Goal: Complete application form: Complete application form

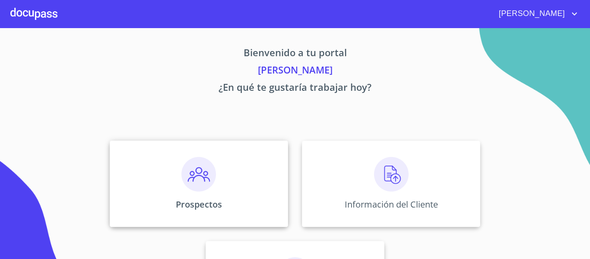
click at [194, 177] on img at bounding box center [198, 174] width 35 height 35
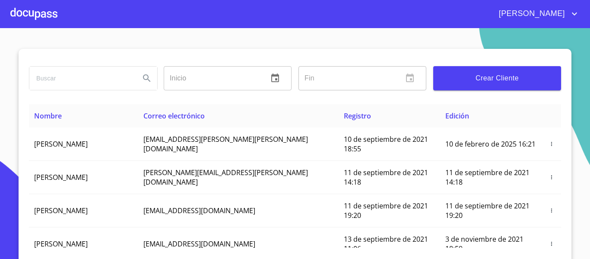
click at [477, 82] on span "Crear Cliente" at bounding box center [497, 78] width 114 height 12
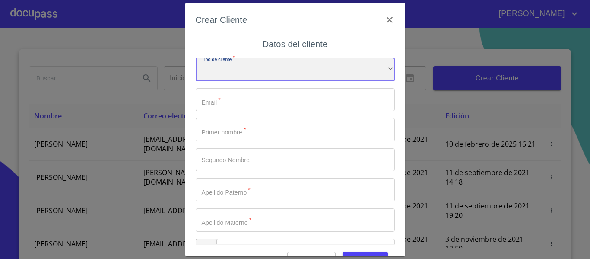
click at [283, 61] on div "​" at bounding box center [295, 69] width 199 height 23
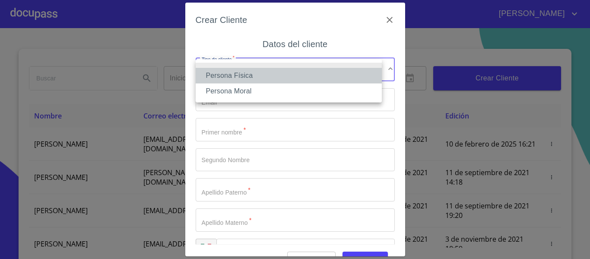
click at [223, 78] on li "Persona Física" at bounding box center [289, 76] width 186 height 16
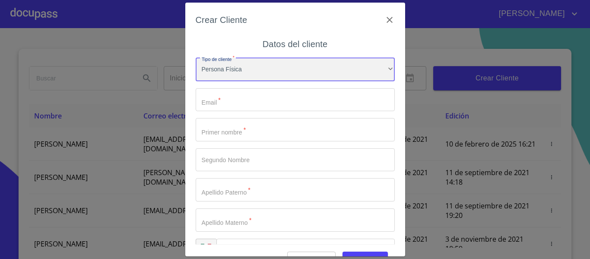
click at [246, 70] on div "Persona Física" at bounding box center [295, 69] width 199 height 23
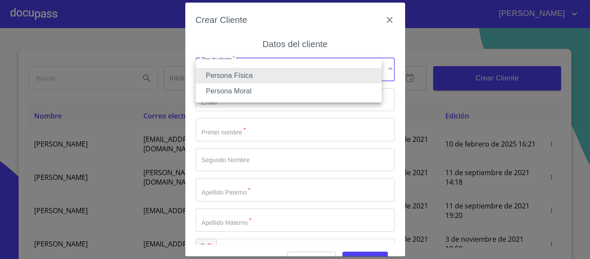
click at [250, 76] on li "Persona Física" at bounding box center [289, 76] width 186 height 16
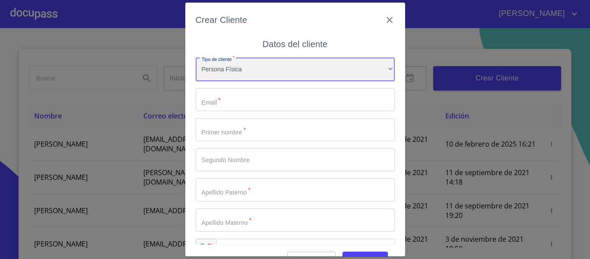
click at [369, 69] on div "Persona Física" at bounding box center [295, 69] width 199 height 23
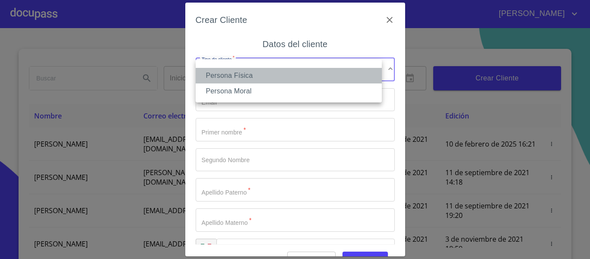
click at [369, 69] on li "Persona Física" at bounding box center [289, 76] width 186 height 16
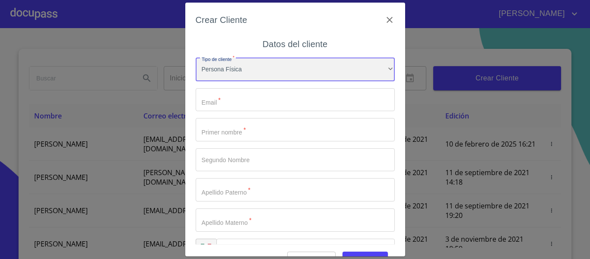
click at [349, 72] on div "Persona Física" at bounding box center [295, 69] width 199 height 23
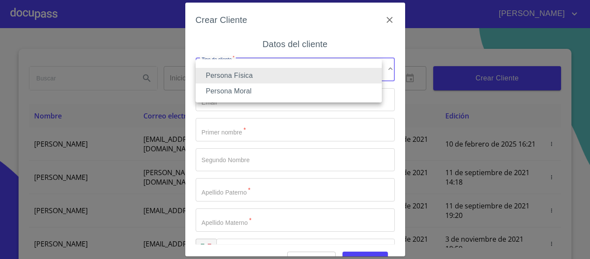
click at [274, 74] on li "Persona Física" at bounding box center [289, 76] width 186 height 16
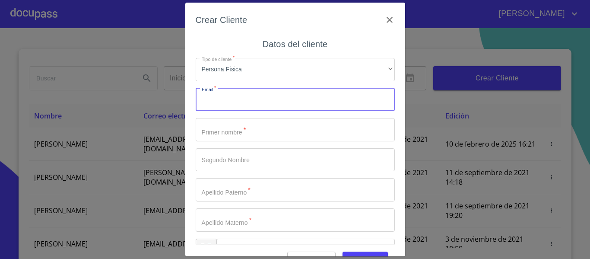
click at [216, 107] on input "Tipo de cliente   *" at bounding box center [295, 99] width 199 height 23
type input "[EMAIL_ADDRESS][DOMAIN_NAME]"
click at [217, 135] on input "Tipo de cliente   *" at bounding box center [295, 129] width 199 height 23
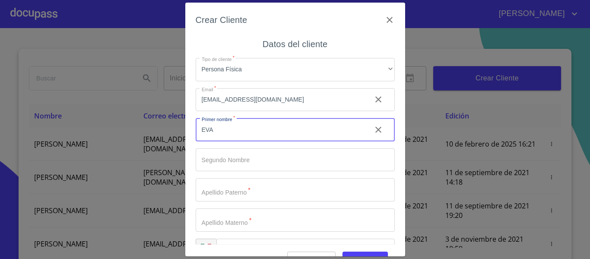
type input "EVA"
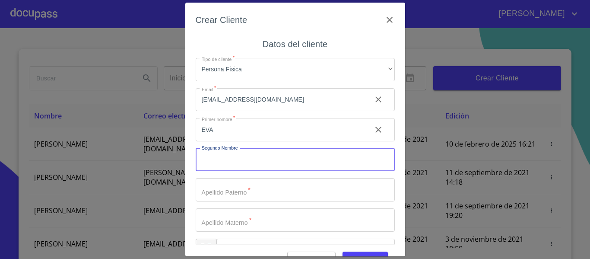
click at [218, 152] on input "Tipo de cliente   *" at bounding box center [295, 159] width 199 height 23
type input "[PERSON_NAME]"
click at [217, 200] on input "Tipo de cliente   *" at bounding box center [295, 189] width 199 height 23
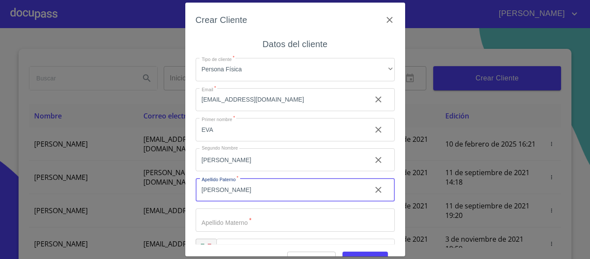
scroll to position [25, 0]
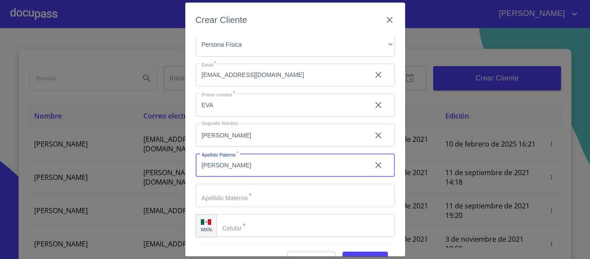
type input "[PERSON_NAME]"
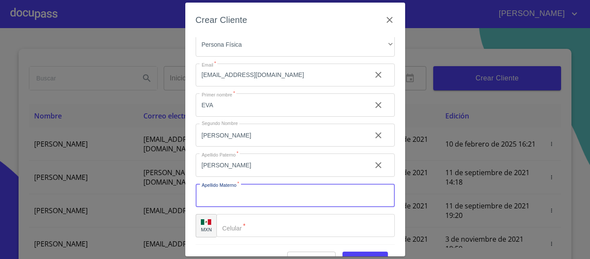
click at [217, 200] on input "Tipo de cliente   *" at bounding box center [295, 194] width 199 height 23
type input "[PERSON_NAME]"
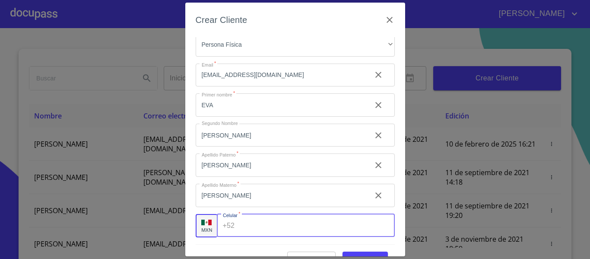
click at [232, 224] on div "+52 ​" at bounding box center [306, 225] width 178 height 23
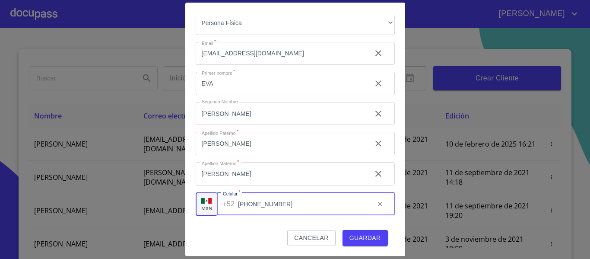
type input "[PHONE_NUMBER]"
click at [355, 234] on span "Guardar" at bounding box center [365, 237] width 32 height 11
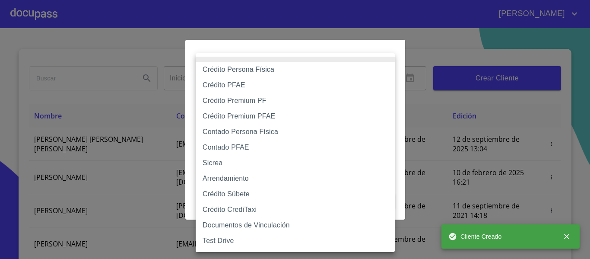
click at [291, 85] on body "[PERSON_NAME] ​ Fin ​ Crear Cliente Nombre Correo electrónico Registro Edición …" at bounding box center [295, 129] width 590 height 259
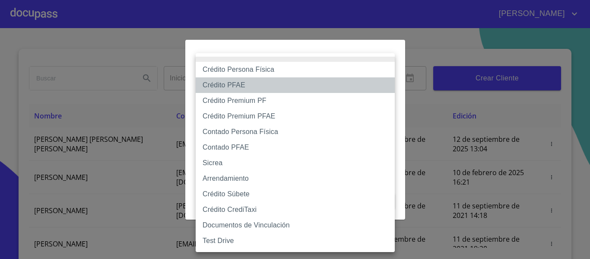
click at [234, 84] on li "Crédito PFAE" at bounding box center [295, 85] width 199 height 16
type input "60bfa0150d9865ccc24afd7c"
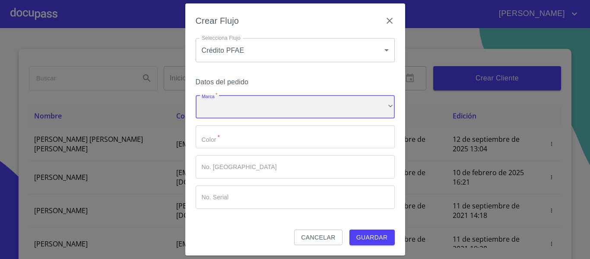
click at [259, 109] on div "​" at bounding box center [295, 106] width 199 height 23
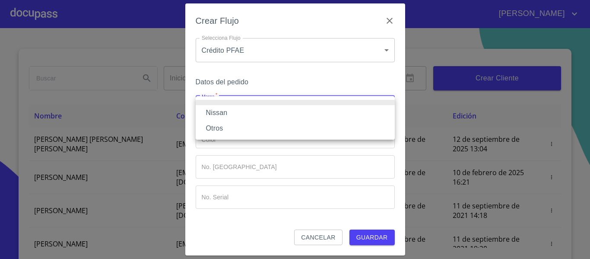
click at [221, 113] on li "Nissan" at bounding box center [295, 113] width 199 height 16
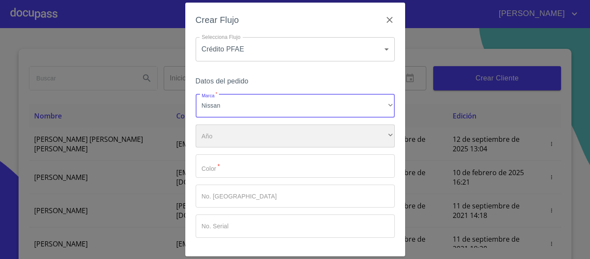
click at [235, 137] on div "​" at bounding box center [295, 135] width 199 height 23
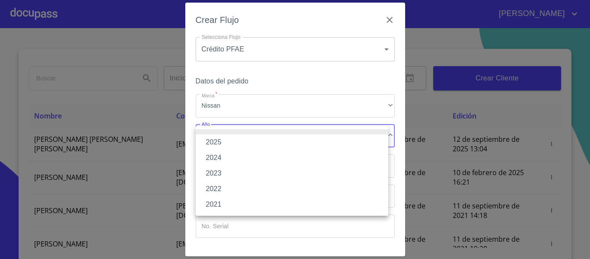
click at [219, 142] on li "2025" at bounding box center [292, 142] width 193 height 16
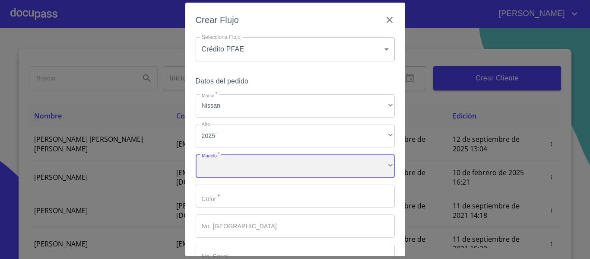
click at [229, 167] on div "​" at bounding box center [295, 165] width 199 height 23
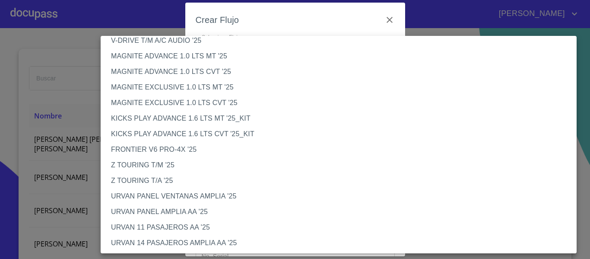
scroll to position [86, 0]
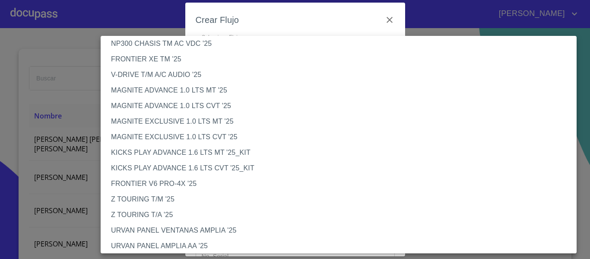
click at [159, 167] on li "KICKS PLAY ADVANCE 1.6 LTS CVT '25_KIT" at bounding box center [342, 168] width 482 height 16
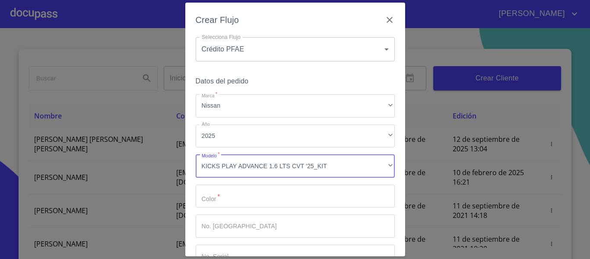
click at [251, 188] on input "Marca   *" at bounding box center [295, 195] width 199 height 23
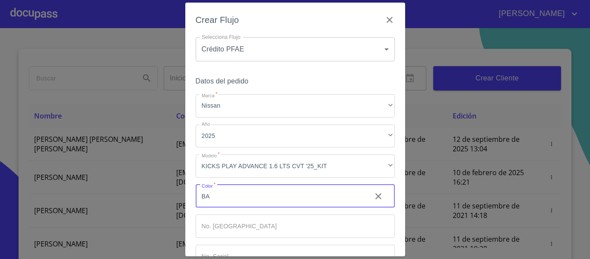
type input "B"
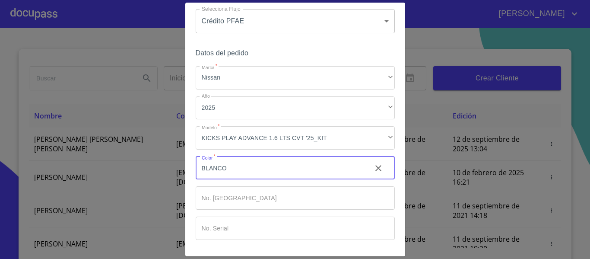
scroll to position [43, 0]
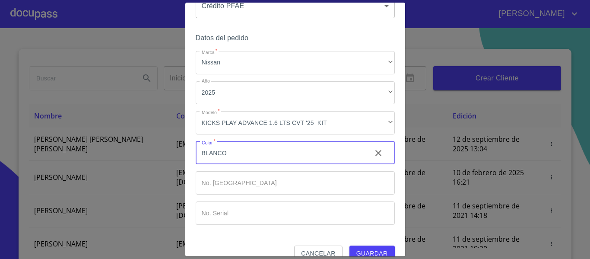
type input "BLANCO"
click at [251, 188] on input "Marca   *" at bounding box center [295, 182] width 199 height 23
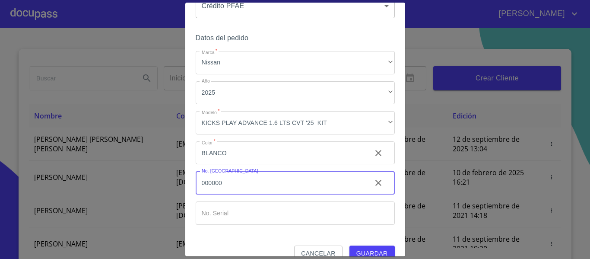
type input "000000"
click at [251, 206] on input "Marca   *" at bounding box center [295, 212] width 199 height 23
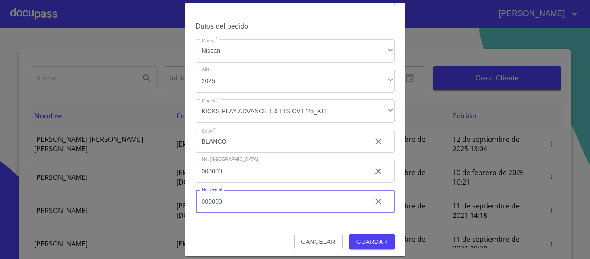
scroll to position [58, 0]
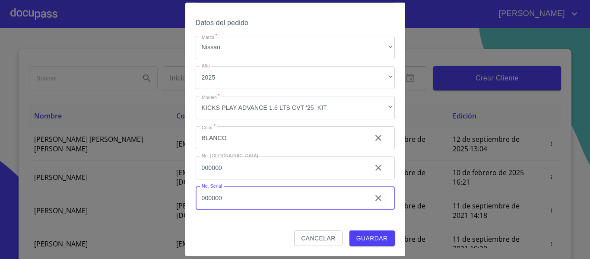
type input "000000"
click at [364, 237] on span "Guardar" at bounding box center [372, 238] width 32 height 11
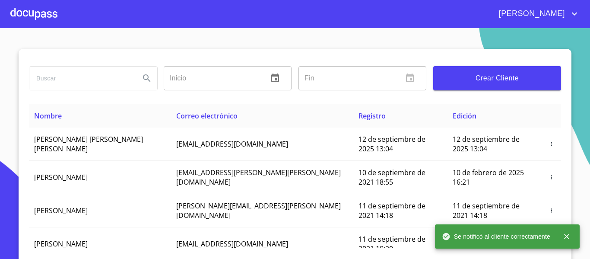
click at [47, 18] on div at bounding box center [33, 14] width 47 height 28
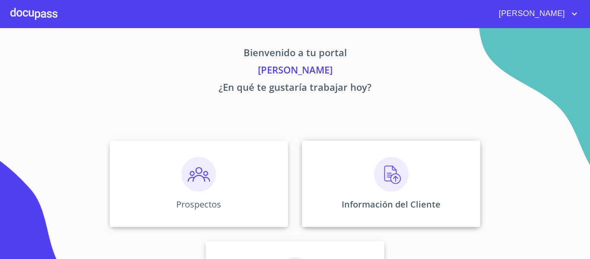
click at [374, 175] on img at bounding box center [391, 174] width 35 height 35
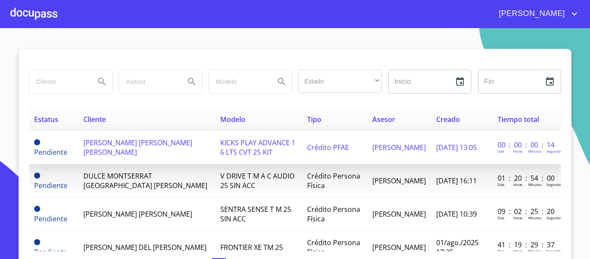
click at [109, 145] on span "[PERSON_NAME] [PERSON_NAME] [PERSON_NAME]" at bounding box center [137, 147] width 109 height 19
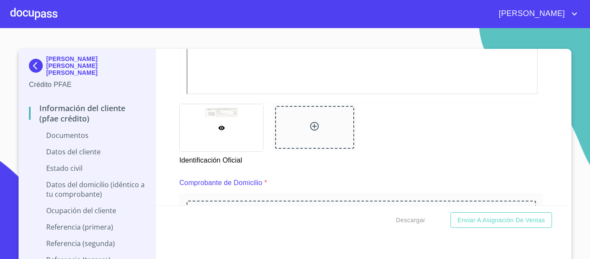
scroll to position [345, 0]
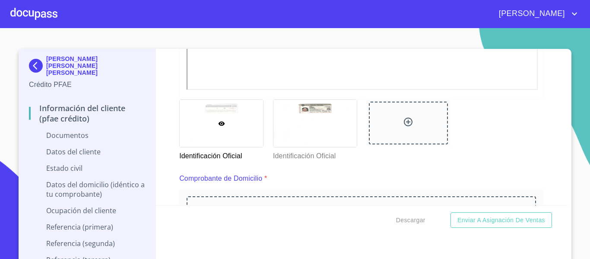
click at [156, 116] on div "Información del cliente (PFAE crédito) Documentos Documento de identificación. …" at bounding box center [361, 127] width 411 height 156
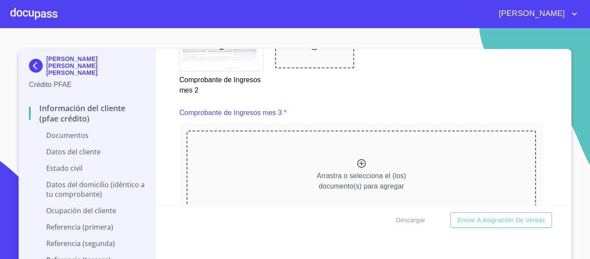
scroll to position [1338, 0]
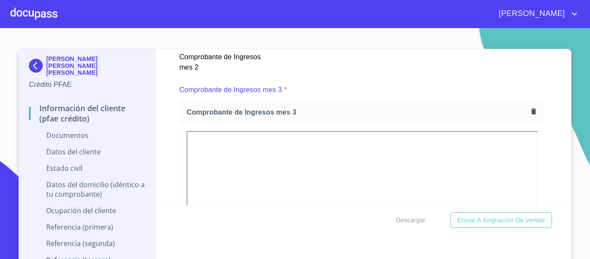
click at [161, 158] on div "Información del cliente (PFAE crédito) Documentos Documento de identificación. …" at bounding box center [361, 127] width 411 height 156
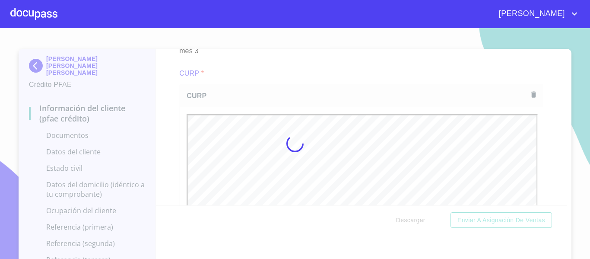
scroll to position [0, 0]
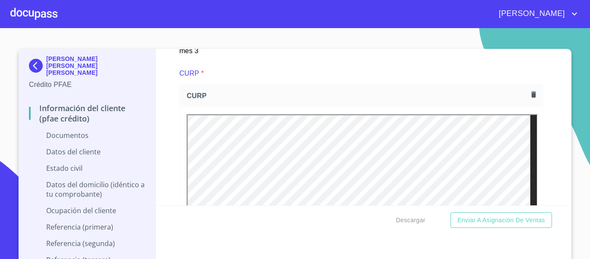
click at [166, 159] on div "Información del cliente (PFAE crédito) Documentos Documento de identificación. …" at bounding box center [361, 127] width 411 height 156
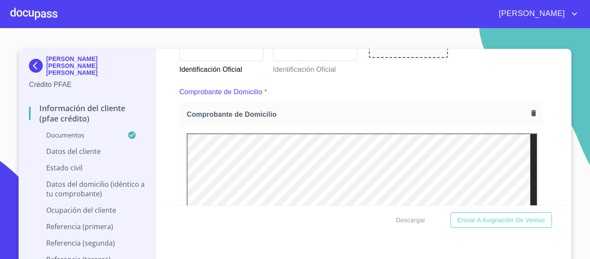
click at [170, 171] on div "Información del cliente (PFAE crédito) Documentos Documento de identificación. …" at bounding box center [361, 127] width 411 height 156
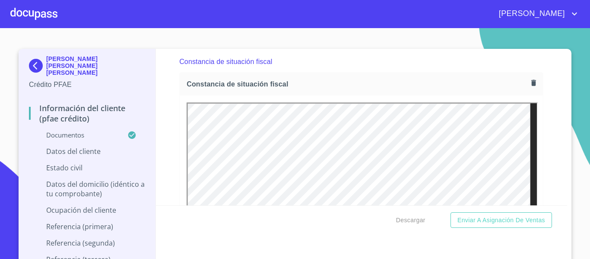
click at [173, 149] on div "Información del cliente (PFAE crédito) Documentos Documento de identificación. …" at bounding box center [361, 127] width 411 height 156
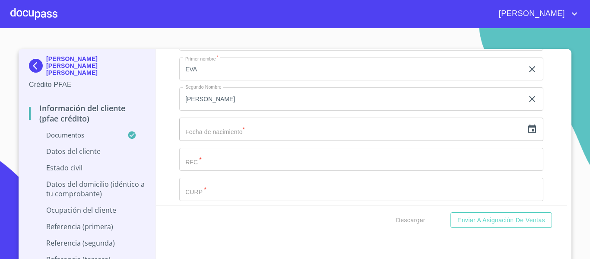
scroll to position [2806, 0]
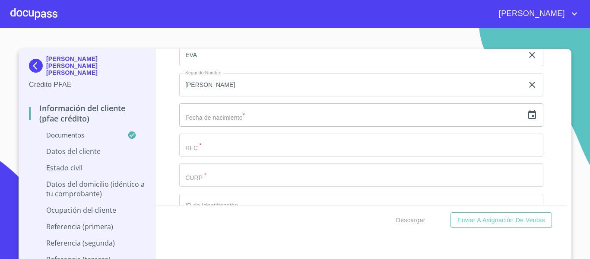
click at [528, 119] on icon "button" at bounding box center [532, 114] width 8 height 9
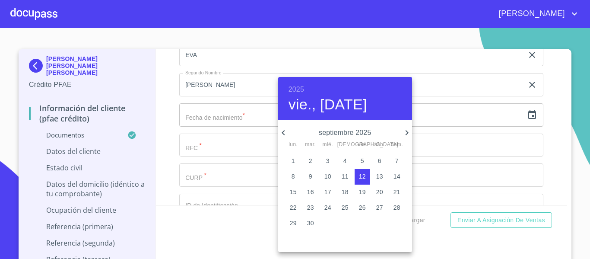
click at [293, 88] on h6 "2025" at bounding box center [296, 89] width 16 height 12
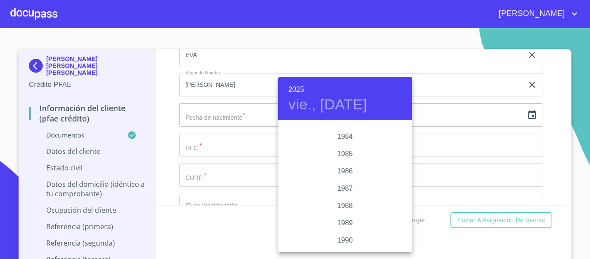
scroll to position [1027, 0]
click at [348, 157] on div "1986" at bounding box center [345, 155] width 134 height 17
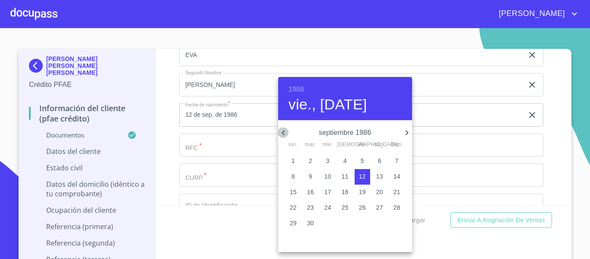
click at [284, 136] on icon "button" at bounding box center [283, 132] width 10 height 10
click at [344, 220] on p "26" at bounding box center [344, 222] width 7 height 9
type input "26 de jun. de 1986"
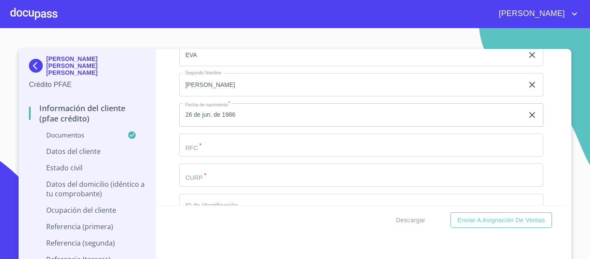
click at [227, 156] on input "Documento de identificación.   *" at bounding box center [361, 144] width 364 height 23
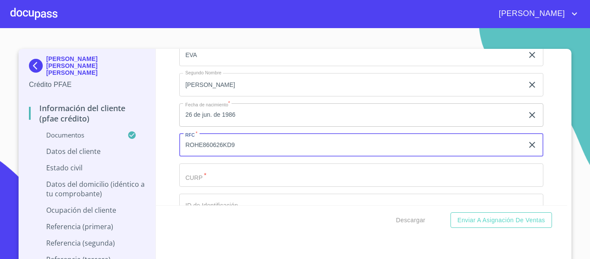
click at [217, 152] on input "ROHE860626KD9" at bounding box center [351, 144] width 344 height 23
type input "ROHE860626KD9"
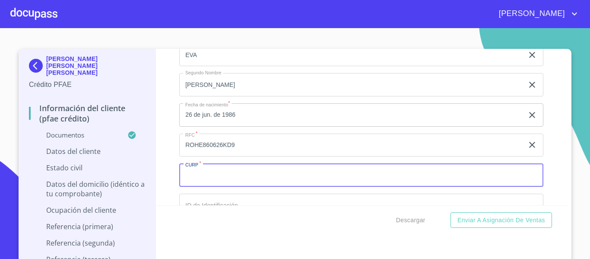
click at [201, 177] on input "Documento de identificación.   *" at bounding box center [361, 174] width 364 height 23
paste input "ROHE860626KD9"
type input "ROHE860626MJCDRV05"
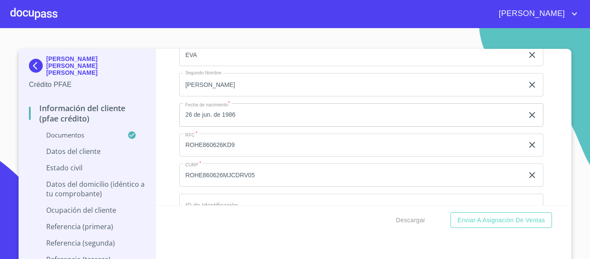
click at [166, 182] on div "Información del cliente (PFAE crédito) Documentos Documento de identificación. …" at bounding box center [361, 127] width 411 height 156
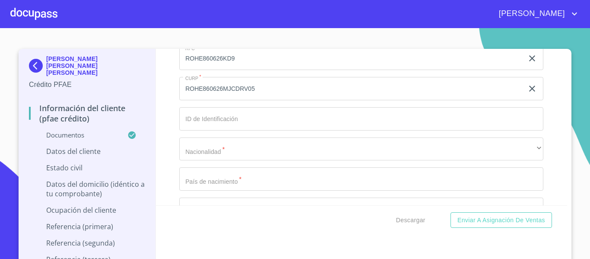
click at [215, 125] on input "Documento de identificación.   *" at bounding box center [361, 118] width 364 height 23
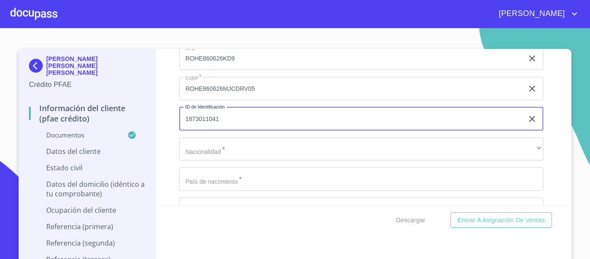
type input "1873011041"
click at [173, 144] on div "Información del cliente (PFAE crédito) Documentos Documento de identificación. …" at bounding box center [361, 127] width 411 height 156
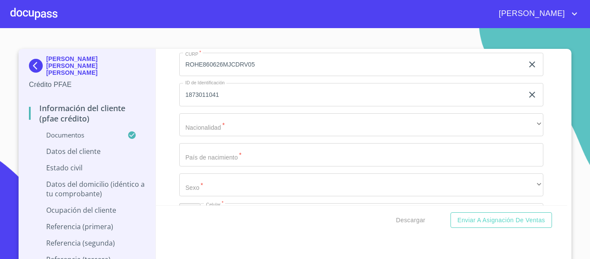
scroll to position [2936, 0]
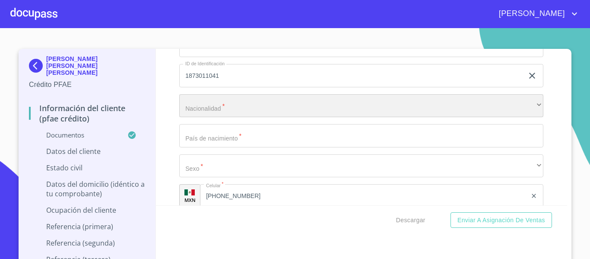
click at [198, 117] on div "​" at bounding box center [361, 105] width 364 height 23
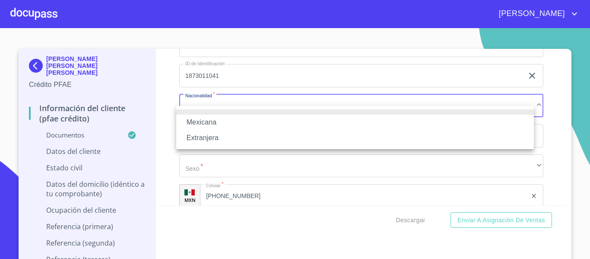
click at [200, 118] on li "Mexicana" at bounding box center [354, 122] width 357 height 16
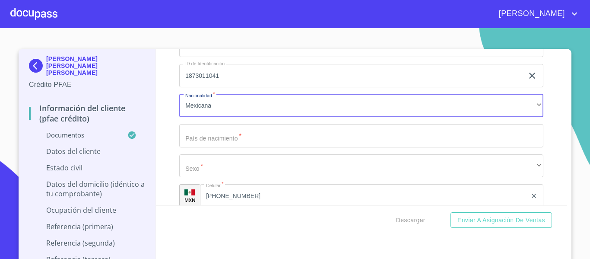
click at [214, 147] on input "Documento de identificación.   *" at bounding box center [361, 135] width 364 height 23
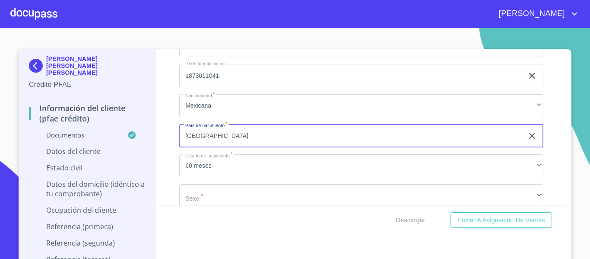
scroll to position [2979, 0]
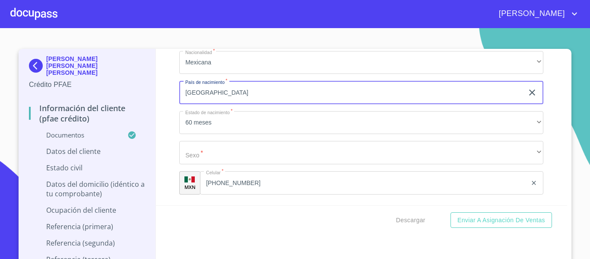
type input "[GEOGRAPHIC_DATA]"
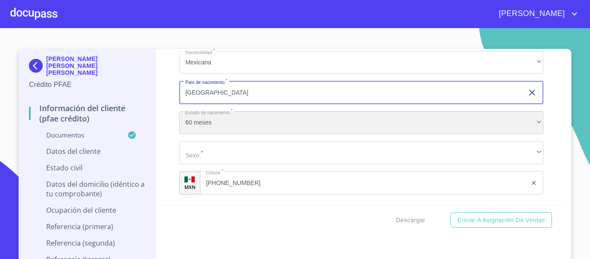
click at [197, 134] on div "60 meses" at bounding box center [361, 122] width 364 height 23
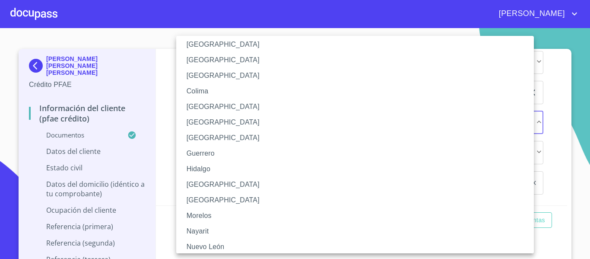
scroll to position [86, 0]
click at [202, 182] on li "[GEOGRAPHIC_DATA]" at bounding box center [358, 184] width 364 height 16
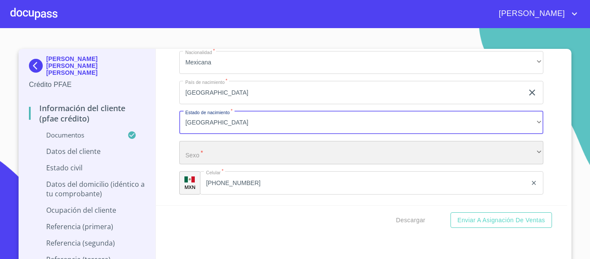
click at [215, 159] on div "​" at bounding box center [361, 152] width 364 height 23
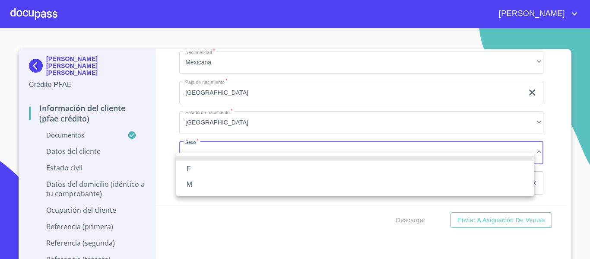
click at [187, 166] on li "F" at bounding box center [354, 169] width 357 height 16
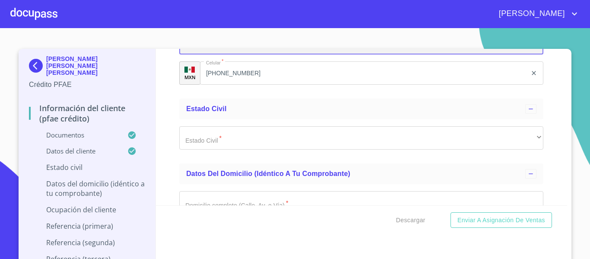
scroll to position [3108, 0]
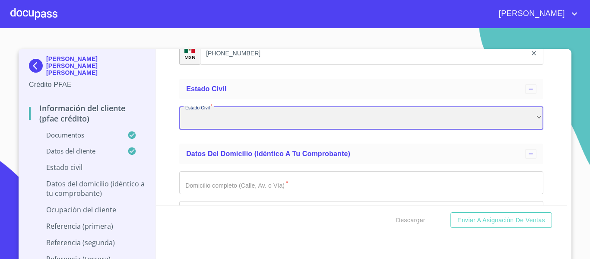
click at [208, 128] on div "​" at bounding box center [361, 117] width 364 height 23
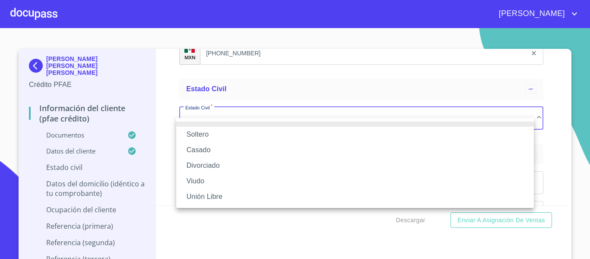
click at [199, 131] on li "Soltero" at bounding box center [354, 134] width 357 height 16
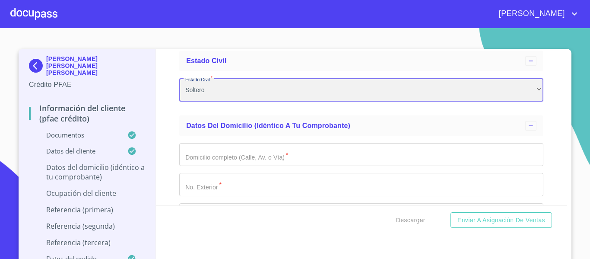
scroll to position [3151, 0]
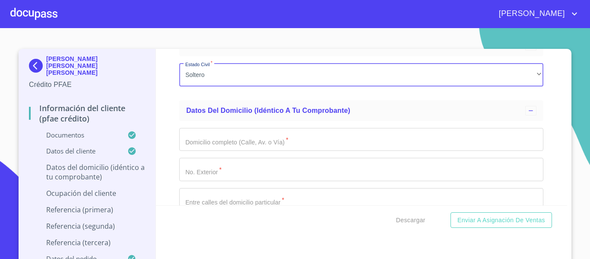
click at [183, 151] on input "Documento de identificación.   *" at bounding box center [361, 139] width 364 height 23
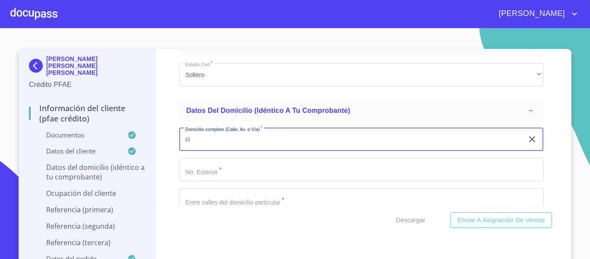
type input "c"
type input "CIRCUITO ELISA"
click at [203, 178] on input "Documento de identificación.   *" at bounding box center [361, 169] width 364 height 23
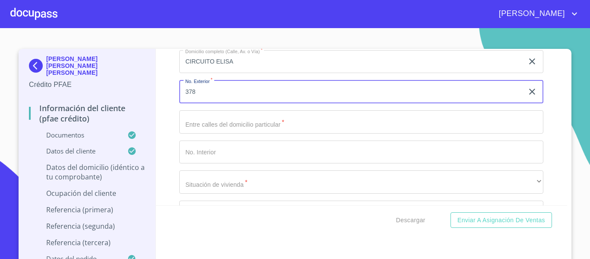
scroll to position [3238, 0]
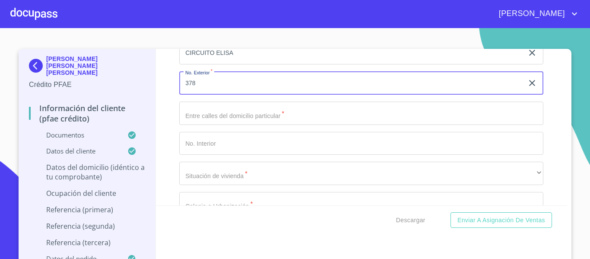
type input "378"
click at [217, 123] on input "Documento de identificación.   *" at bounding box center [361, 112] width 364 height 23
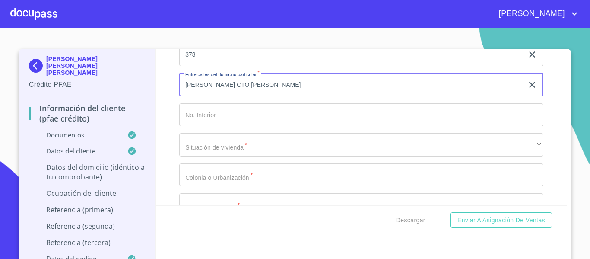
scroll to position [3281, 0]
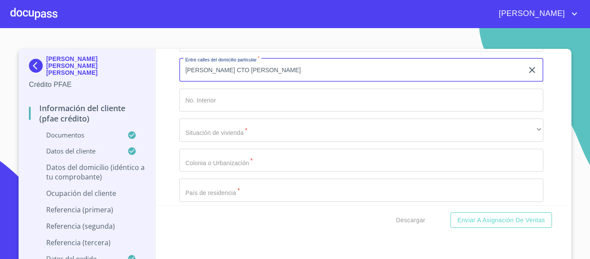
type input "[PERSON_NAME] CTO [PERSON_NAME]"
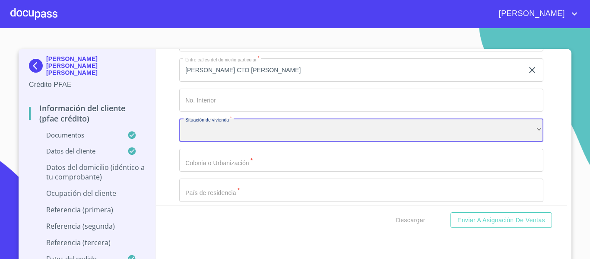
click at [215, 134] on div "​" at bounding box center [361, 129] width 364 height 23
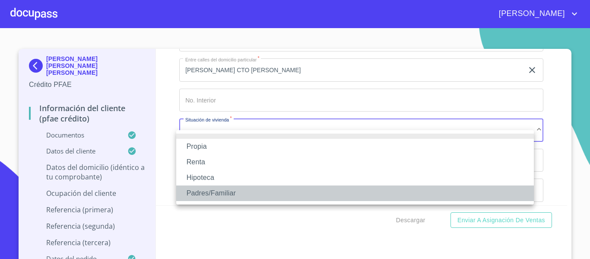
click at [211, 188] on li "Padres/Familiar" at bounding box center [354, 193] width 357 height 16
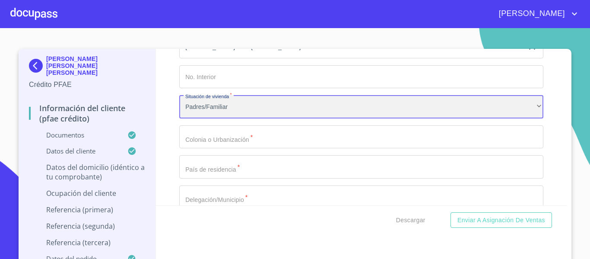
scroll to position [3324, 0]
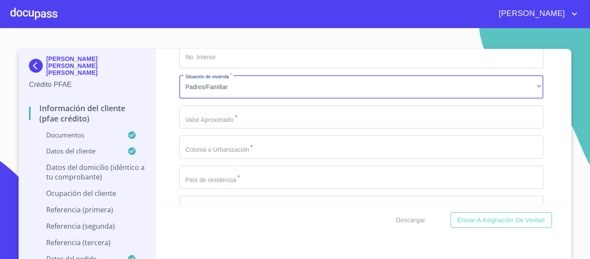
click at [212, 129] on input "Documento de identificación.   *" at bounding box center [361, 116] width 364 height 23
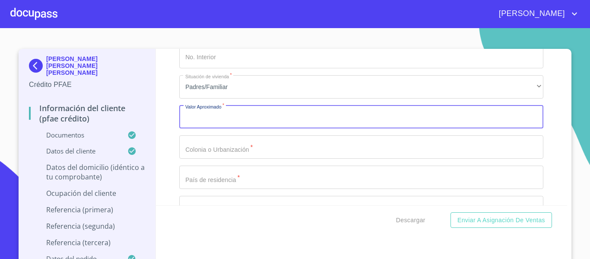
type input "$5"
type input "$600,000"
click at [221, 127] on input "$600,000" at bounding box center [351, 116] width 344 height 23
type input "$1,500,000"
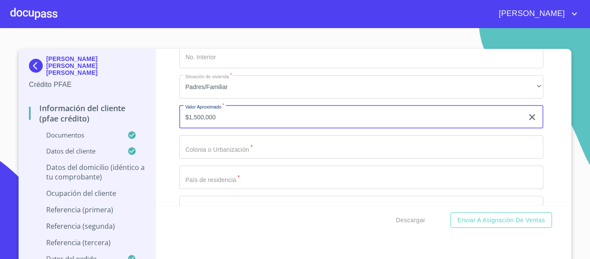
click at [219, 152] on input "Documento de identificación.   *" at bounding box center [361, 146] width 364 height 23
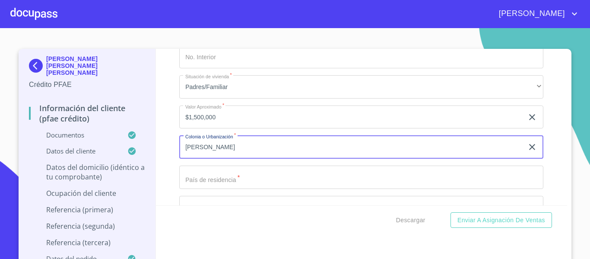
type input "J"
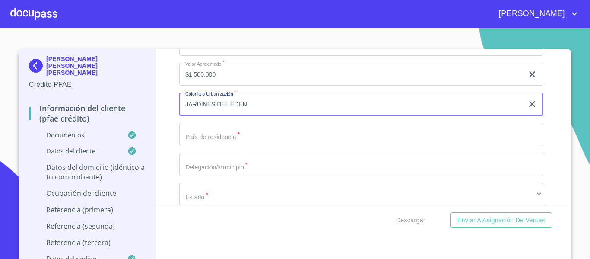
scroll to position [3367, 0]
type input "JARDINES DEL EDEN"
click at [220, 145] on input "Documento de identificación.   *" at bounding box center [361, 133] width 364 height 23
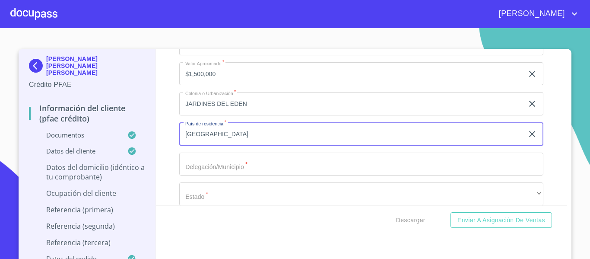
type input "[GEOGRAPHIC_DATA]"
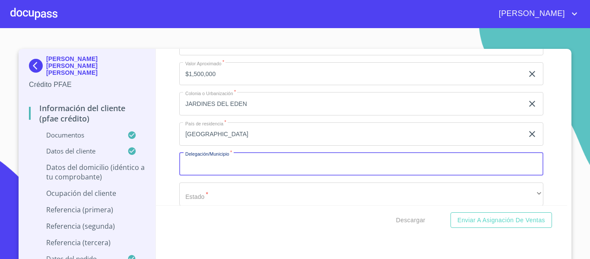
click at [220, 173] on input "Documento de identificación.   *" at bounding box center [361, 163] width 364 height 23
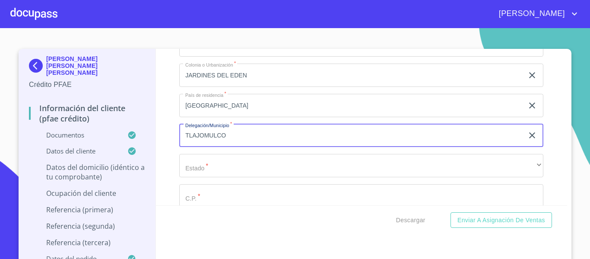
scroll to position [3410, 0]
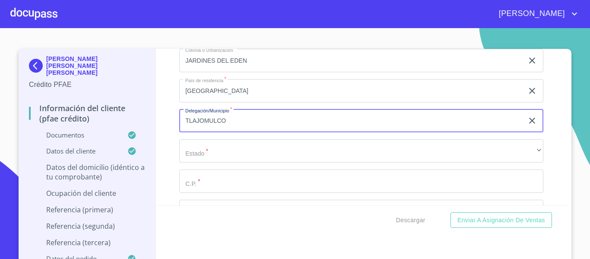
type input "TLAJOMULCO"
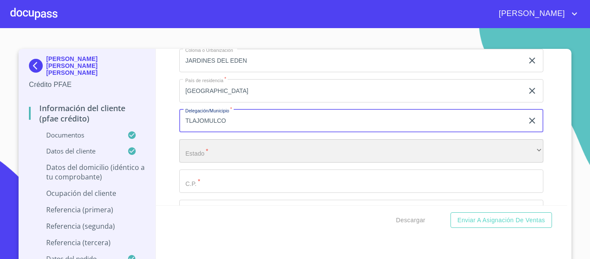
click at [212, 162] on div "​" at bounding box center [361, 150] width 364 height 23
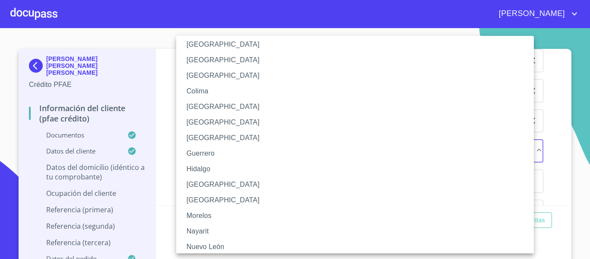
scroll to position [86, 0]
click at [203, 181] on li "[GEOGRAPHIC_DATA]" at bounding box center [358, 184] width 364 height 16
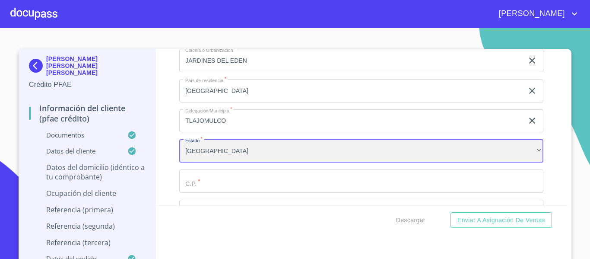
scroll to position [3454, 0]
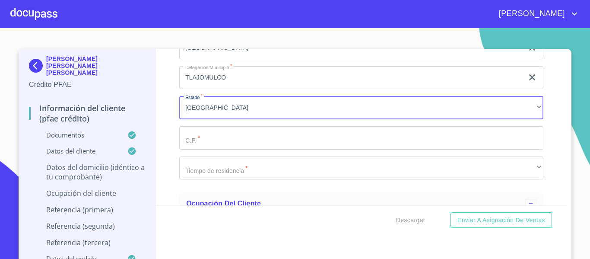
click at [202, 142] on input "Documento de identificación.   *" at bounding box center [361, 137] width 364 height 23
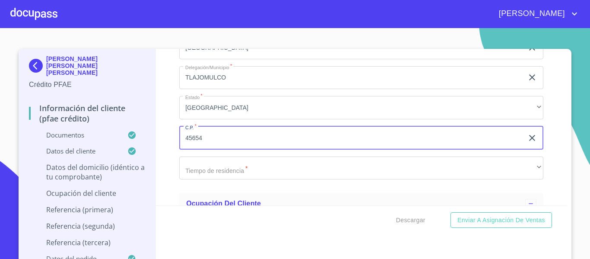
type input "45654"
click at [165, 183] on div "Información del cliente (PFAE crédito) Documentos Documento de identificación. …" at bounding box center [361, 127] width 411 height 156
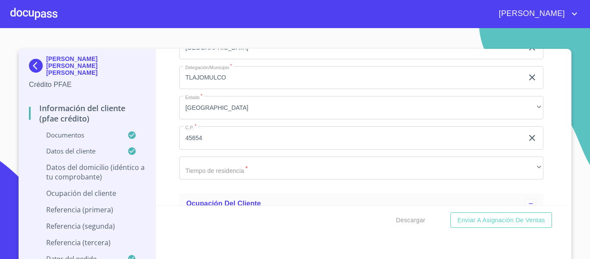
scroll to position [3497, 0]
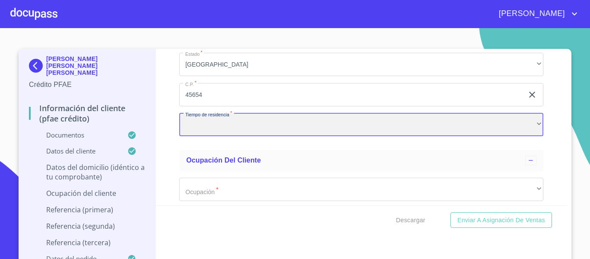
click at [184, 136] on div "​" at bounding box center [361, 124] width 364 height 23
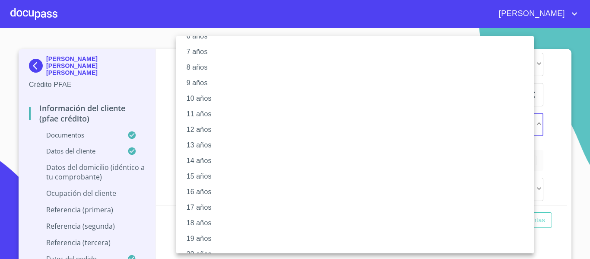
scroll to position [121, 0]
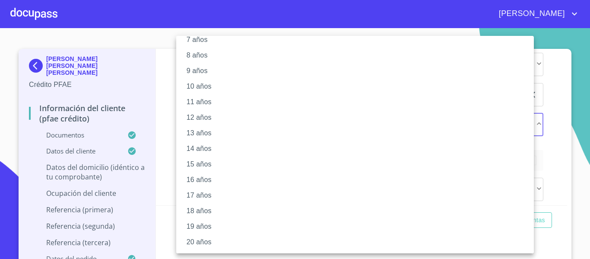
click at [200, 240] on li "20 años" at bounding box center [358, 242] width 364 height 16
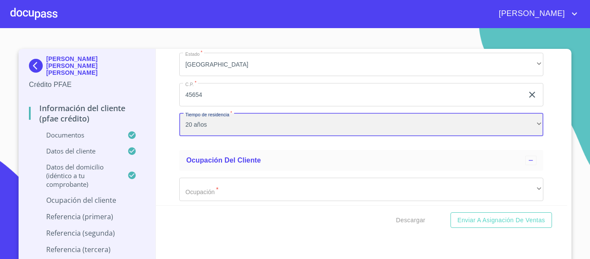
scroll to position [121, 0]
click at [189, 136] on div "20 años" at bounding box center [361, 124] width 364 height 23
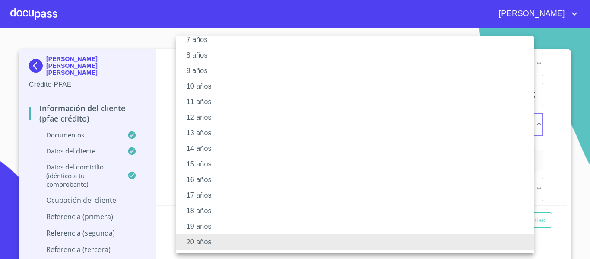
click at [195, 189] on li "17 años" at bounding box center [358, 195] width 364 height 16
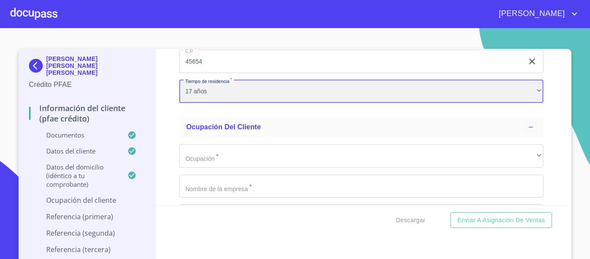
scroll to position [3583, 0]
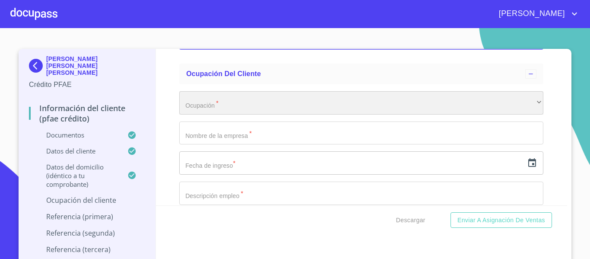
click at [194, 109] on div "​" at bounding box center [361, 102] width 364 height 23
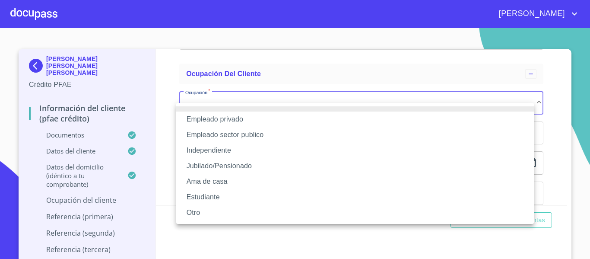
click at [206, 149] on li "Independiente" at bounding box center [354, 150] width 357 height 16
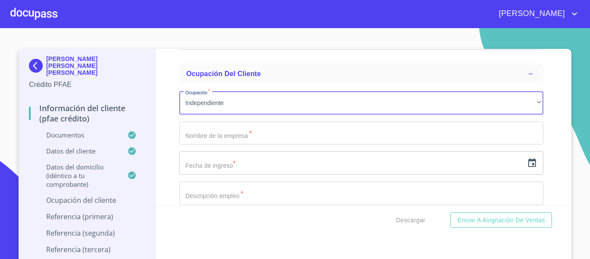
click at [196, 145] on input "Documento de identificación.   *" at bounding box center [361, 132] width 364 height 23
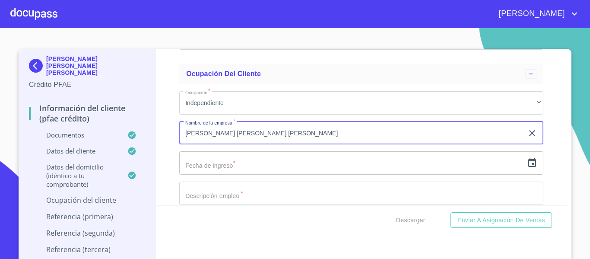
scroll to position [3626, 0]
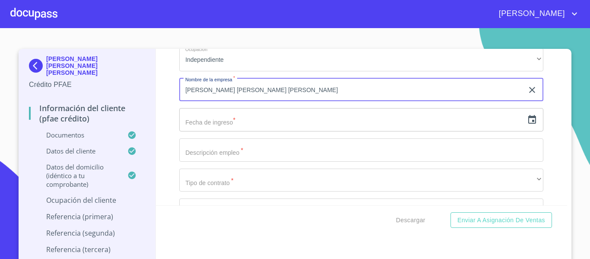
type input "[PERSON_NAME] [PERSON_NAME] [PERSON_NAME]"
click at [527, 125] on icon "button" at bounding box center [532, 119] width 10 height 10
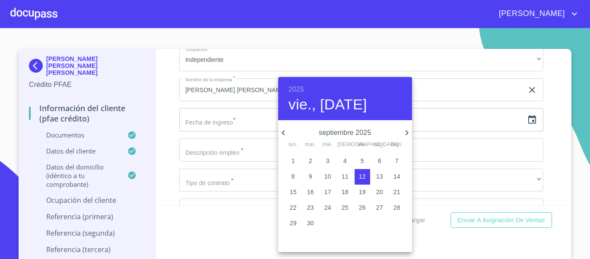
click at [298, 85] on h6 "2025" at bounding box center [296, 89] width 16 height 12
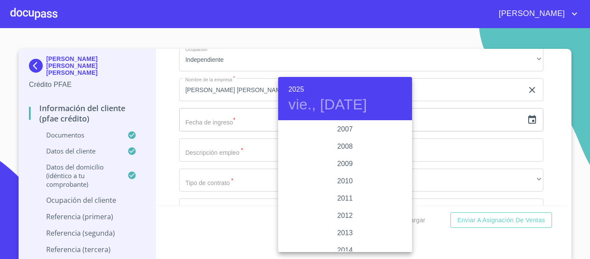
scroll to position [1416, 0]
click at [349, 146] on div "2008" at bounding box center [345, 147] width 134 height 17
type input "12 de sep. de 2008"
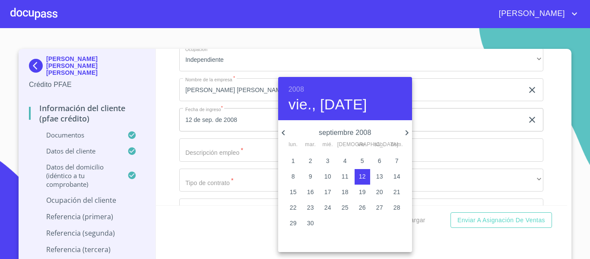
click at [159, 167] on div at bounding box center [295, 129] width 590 height 259
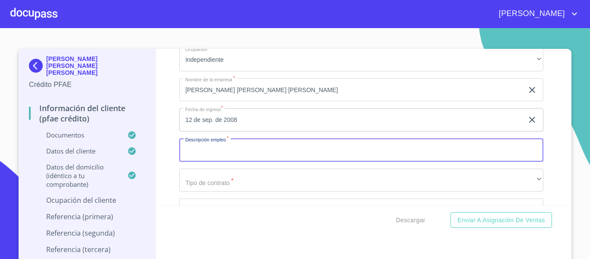
click at [203, 152] on input "Documento de identificación.   *" at bounding box center [361, 149] width 364 height 23
click at [527, 125] on icon "button" at bounding box center [532, 119] width 10 height 10
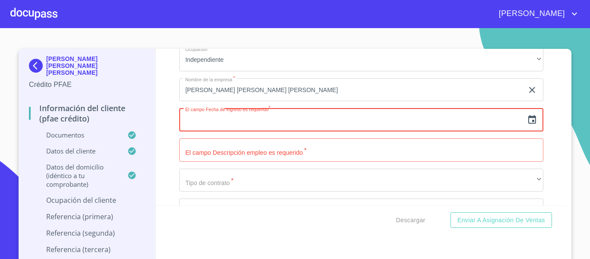
click at [232, 131] on input "text" at bounding box center [351, 119] width 344 height 23
click at [528, 123] on icon "button" at bounding box center [532, 119] width 8 height 9
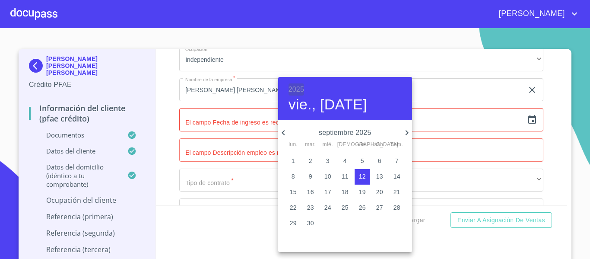
click at [297, 89] on h6 "2025" at bounding box center [296, 89] width 16 height 12
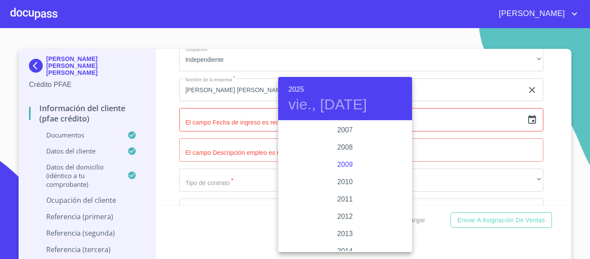
click at [348, 161] on div "2009" at bounding box center [345, 164] width 134 height 17
type input "12 de sep. de 2009"
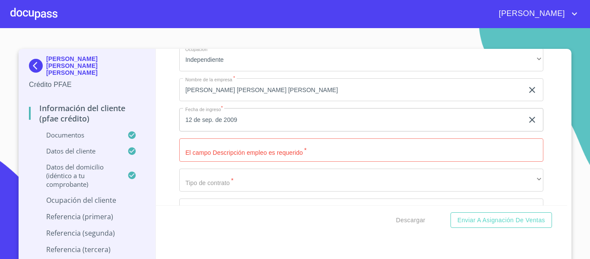
click at [168, 160] on div "Información del cliente (PFAE crédito) Documentos Documento de identificación. …" at bounding box center [361, 127] width 411 height 156
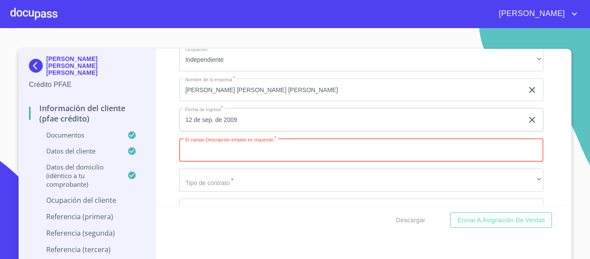
click at [200, 161] on input "Documento de identificación.   *" at bounding box center [361, 149] width 364 height 23
click at [161, 192] on div "Información del cliente (PFAE crédito) Documentos Documento de identificación. …" at bounding box center [361, 127] width 411 height 156
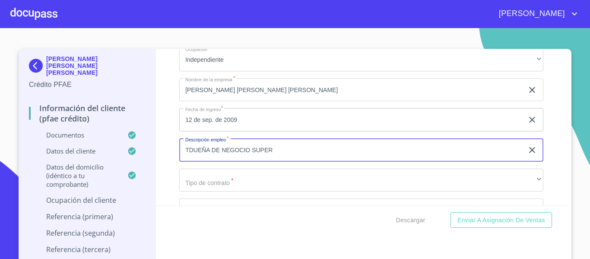
click at [184, 160] on input "TDUEÑA DE NEGOCIO SUPER" at bounding box center [351, 149] width 344 height 23
click at [268, 159] on input "DUEÑA DE NEGOCIO SUPER" at bounding box center [351, 149] width 344 height 23
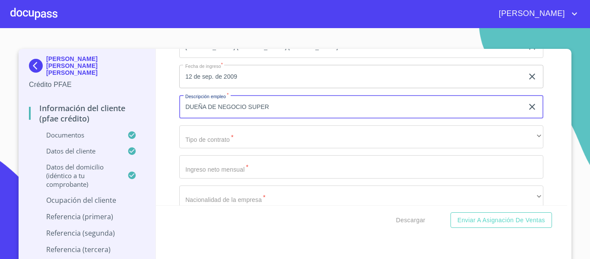
type input "DUEÑA DE NEGOCIO SUPER"
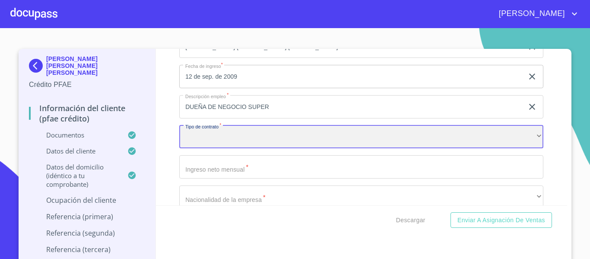
click at [199, 149] on div "​" at bounding box center [361, 136] width 364 height 23
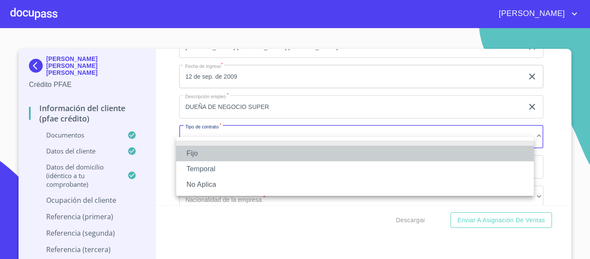
click at [199, 152] on li "Fijo" at bounding box center [354, 153] width 357 height 16
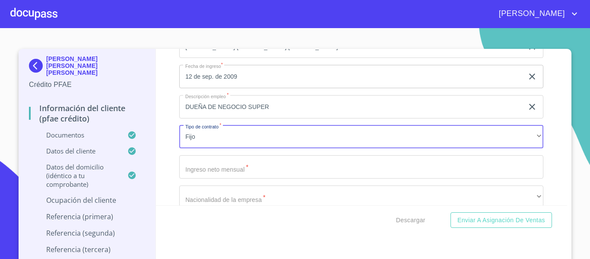
click at [206, 178] on input "Documento de identificación.   *" at bounding box center [361, 166] width 364 height 23
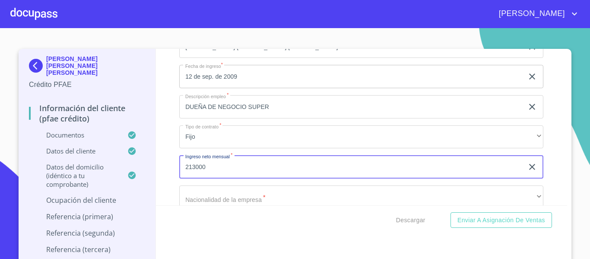
type input "213000"
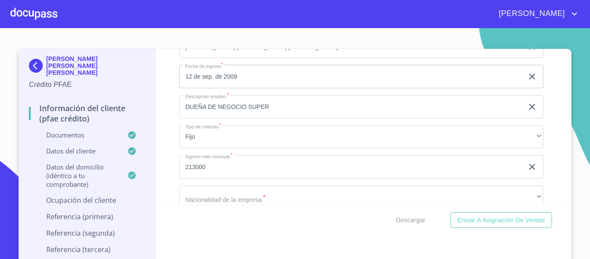
click at [164, 196] on div "Información del cliente (PFAE crédito) Documentos Documento de identificación. …" at bounding box center [361, 127] width 411 height 156
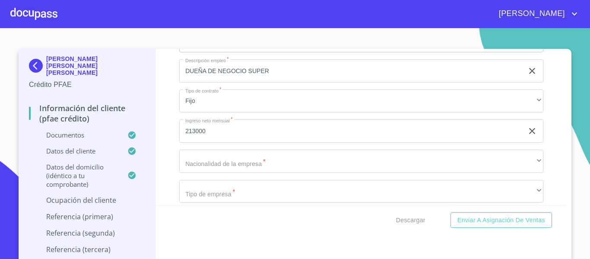
scroll to position [3756, 0]
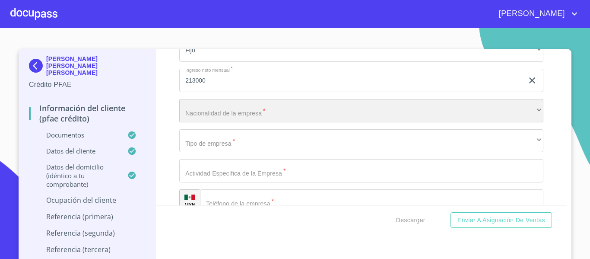
click at [202, 122] on div "​" at bounding box center [361, 110] width 364 height 23
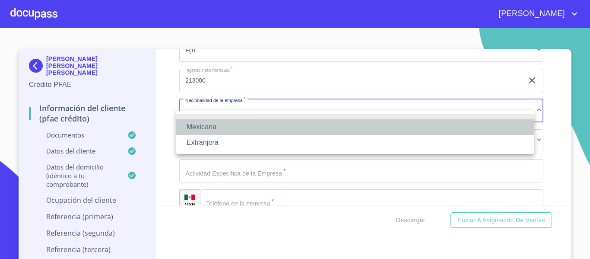
click at [202, 123] on li "Mexicana" at bounding box center [354, 127] width 357 height 16
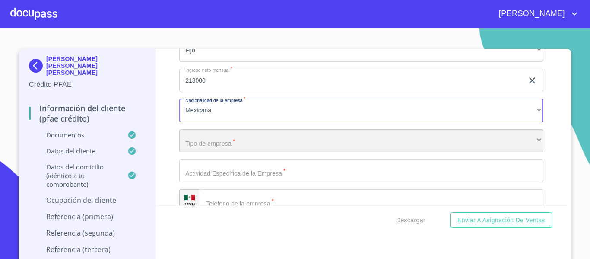
click at [205, 149] on div "​" at bounding box center [361, 140] width 364 height 23
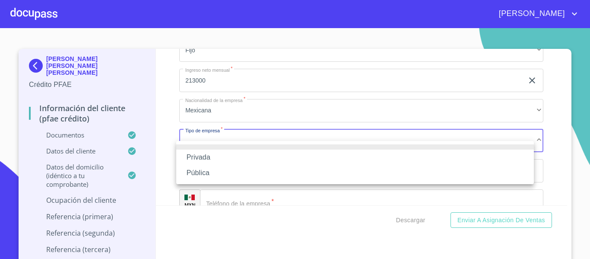
click at [201, 155] on li "Privada" at bounding box center [354, 157] width 357 height 16
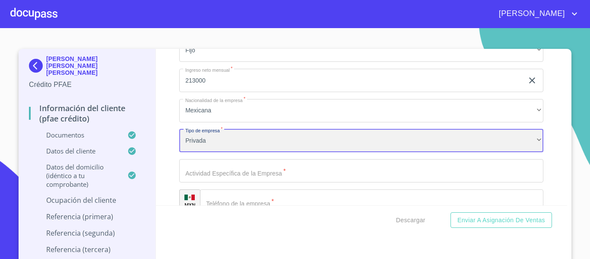
scroll to position [3799, 0]
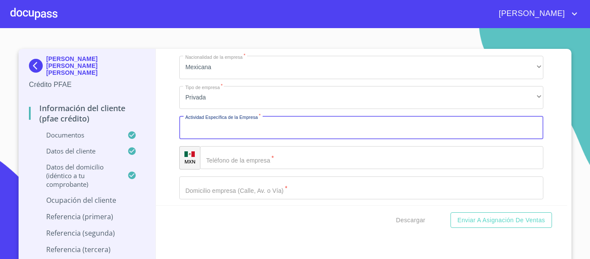
click at [200, 139] on input "Documento de identificación.   *" at bounding box center [361, 127] width 364 height 23
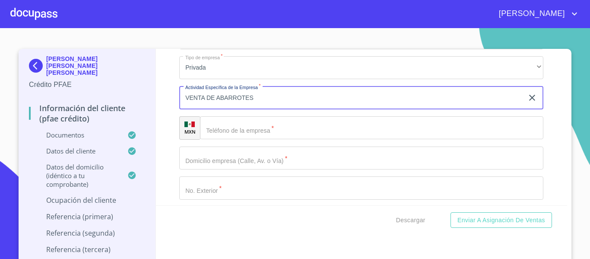
scroll to position [3842, 0]
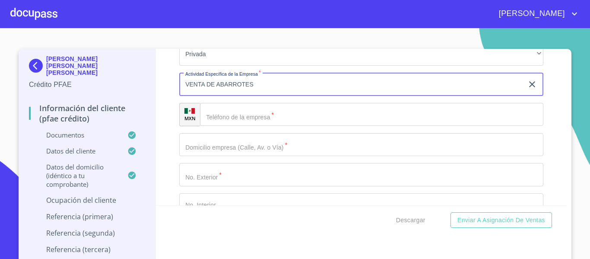
type input "VENTA DE ABARROTES"
click at [207, 126] on div "​" at bounding box center [371, 114] width 343 height 23
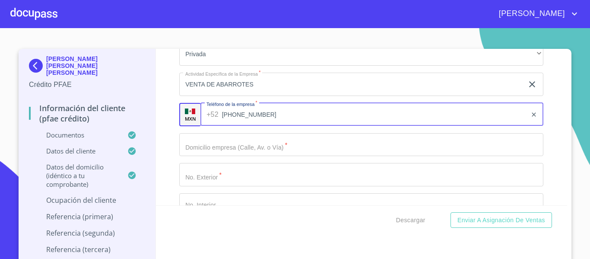
scroll to position [3885, 0]
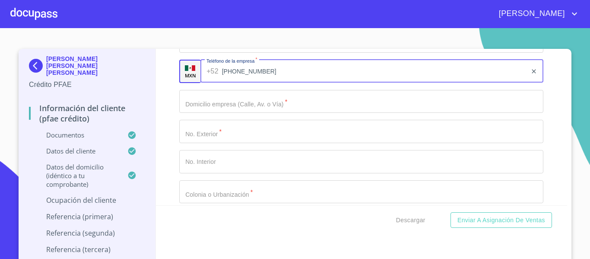
type input "[PHONE_NUMBER]"
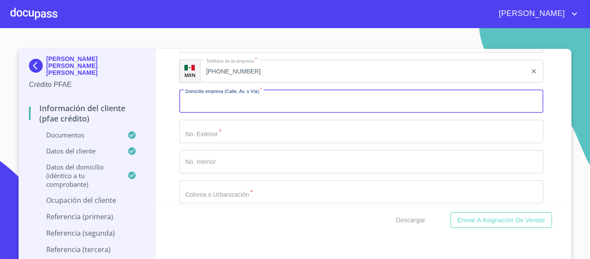
click at [185, 113] on input "Documento de identificación.   *" at bounding box center [361, 101] width 364 height 23
type input "[PERSON_NAME]"
click at [218, 141] on input "Documento de identificación.   *" at bounding box center [361, 131] width 364 height 23
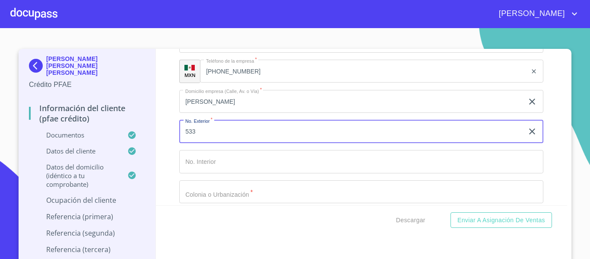
scroll to position [3928, 0]
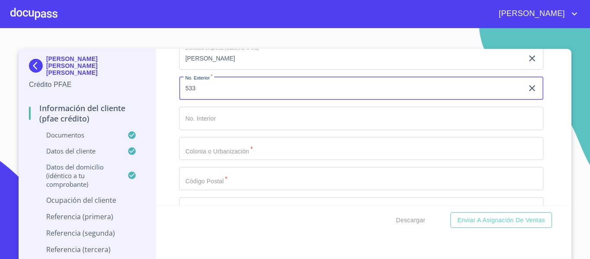
type input "533"
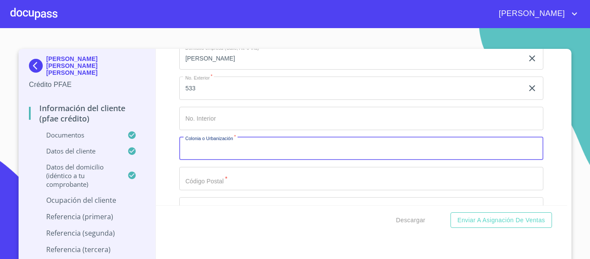
click at [209, 160] on input "Documento de identificación.   *" at bounding box center [361, 148] width 364 height 23
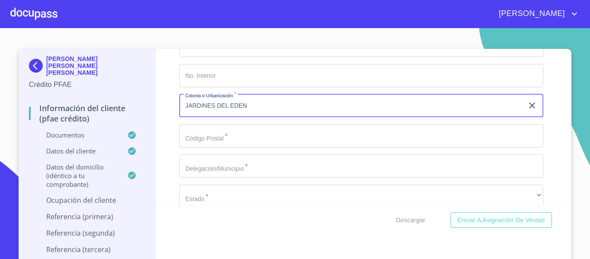
scroll to position [3972, 0]
type input "JARDINES DEL EDEN"
click at [183, 147] on input "Documento de identificación.   *" at bounding box center [361, 134] width 364 height 23
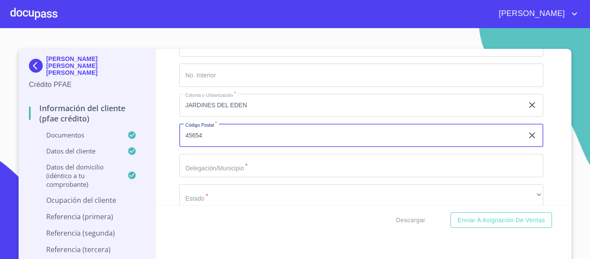
type input "45654"
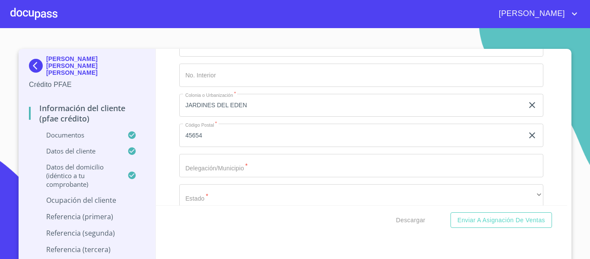
click at [156, 172] on div "Información del cliente (PFAE crédito) Documentos Documento de identificación. …" at bounding box center [361, 127] width 411 height 156
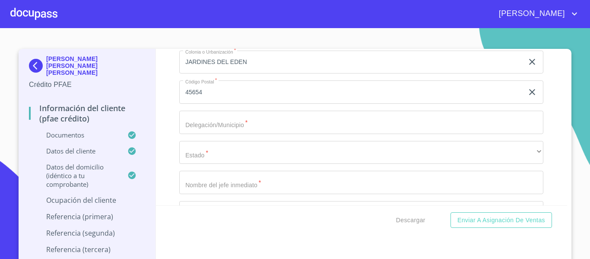
click at [190, 130] on input "Documento de identificación.   *" at bounding box center [361, 122] width 364 height 23
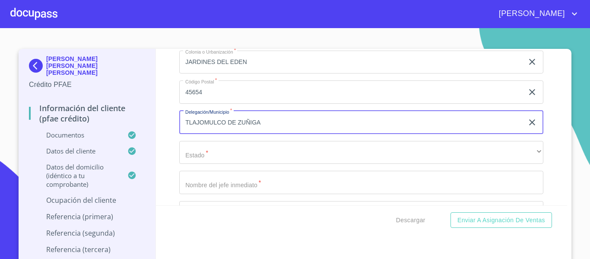
type input "TLAJOMULCO DE ZUÑIGA"
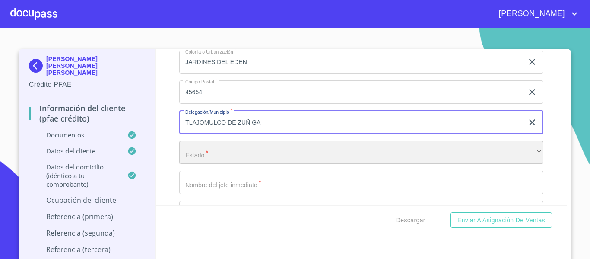
click at [208, 152] on div "​" at bounding box center [361, 152] width 364 height 23
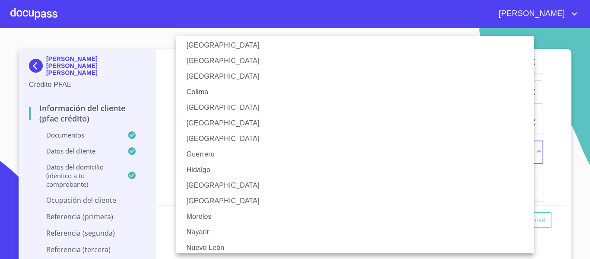
scroll to position [86, 0]
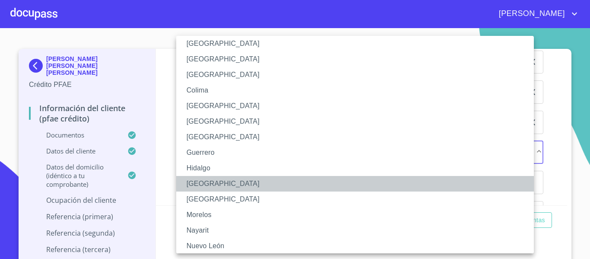
click at [190, 178] on li "[GEOGRAPHIC_DATA]" at bounding box center [358, 184] width 364 height 16
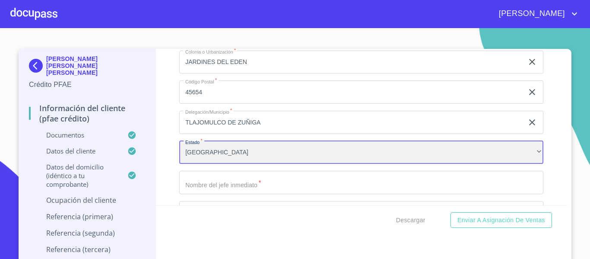
scroll to position [4058, 0]
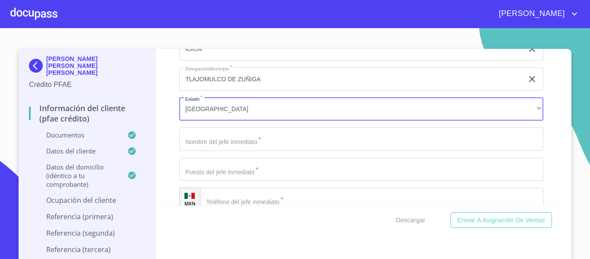
click at [202, 151] on input "Documento de identificación.   *" at bounding box center [361, 138] width 364 height 23
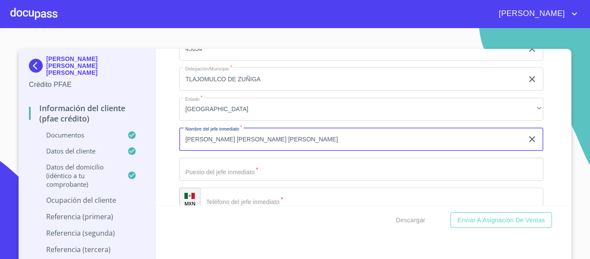
type input "[PERSON_NAME] [PERSON_NAME] [PERSON_NAME]"
click at [209, 174] on input "Documento de identificación.   *" at bounding box center [361, 169] width 364 height 23
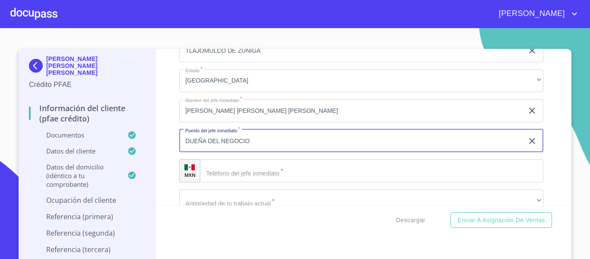
scroll to position [4101, 0]
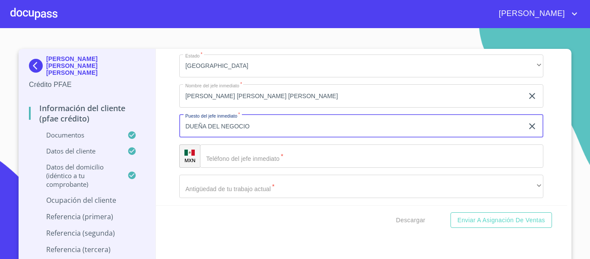
type input "DUEÑA DEL NEGOCIO"
click at [218, 162] on input "Documento de identificación.   *" at bounding box center [371, 155] width 343 height 23
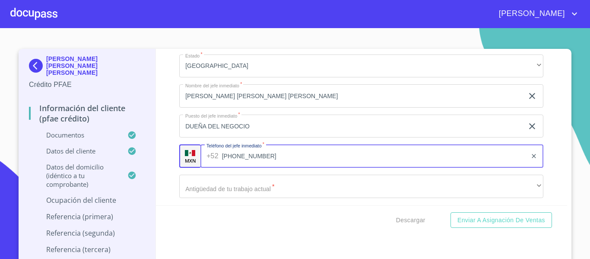
type input "[PHONE_NUMBER]"
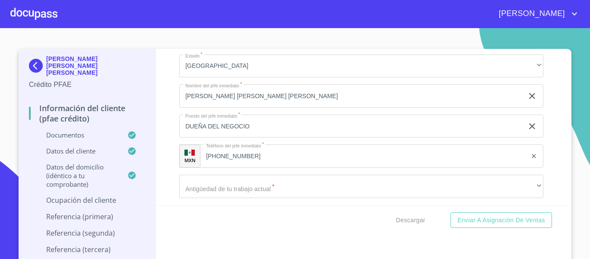
click at [165, 182] on div "Información del cliente (PFAE crédito) Documentos Documento de identificación. …" at bounding box center [361, 127] width 411 height 156
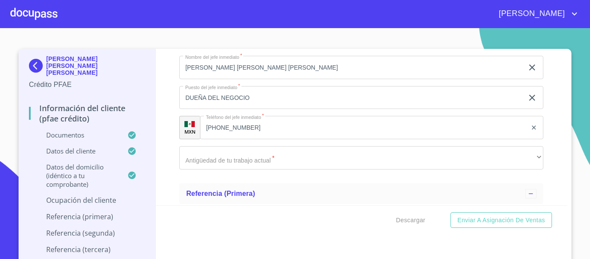
scroll to position [4144, 0]
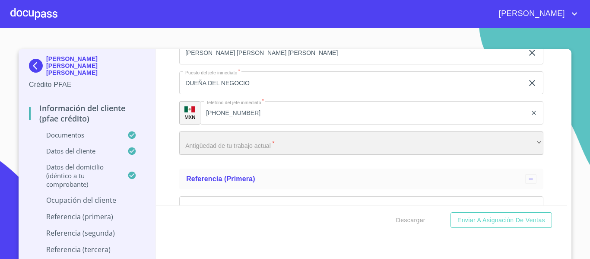
click at [207, 155] on div "​" at bounding box center [361, 142] width 364 height 23
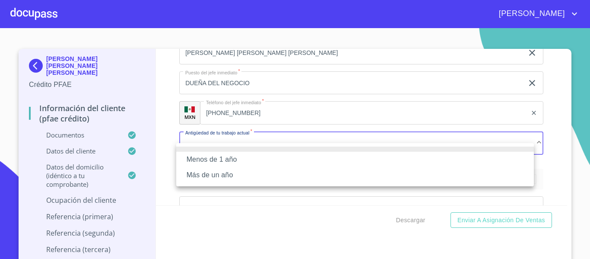
click at [205, 172] on li "Más de un año" at bounding box center [354, 175] width 357 height 16
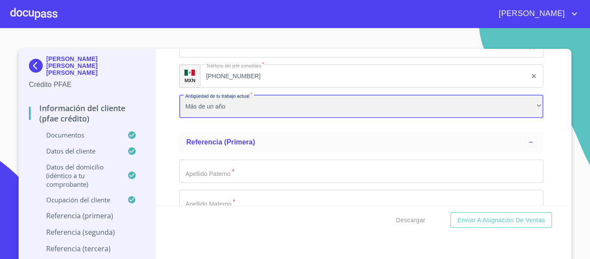
scroll to position [4231, 0]
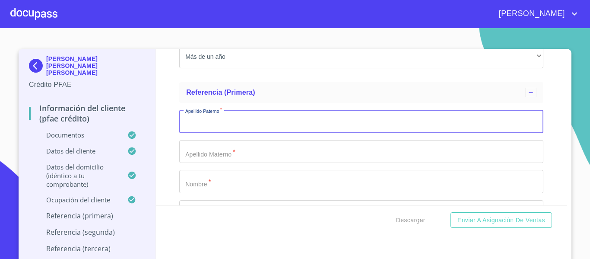
click at [203, 133] on input "Documento de identificación.   *" at bounding box center [361, 121] width 364 height 23
type input "[PERSON_NAME]"
click at [205, 157] on input "Documento de identificación.   *" at bounding box center [361, 151] width 364 height 23
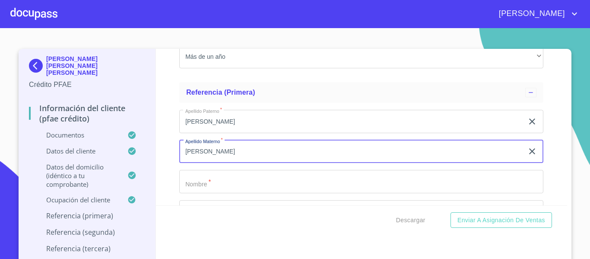
type input "[PERSON_NAME]"
click at [206, 190] on input "Documento de identificación.   *" at bounding box center [361, 181] width 364 height 23
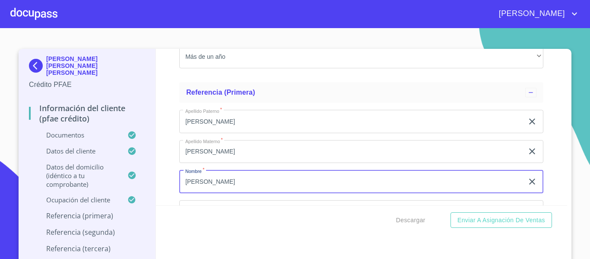
scroll to position [4317, 0]
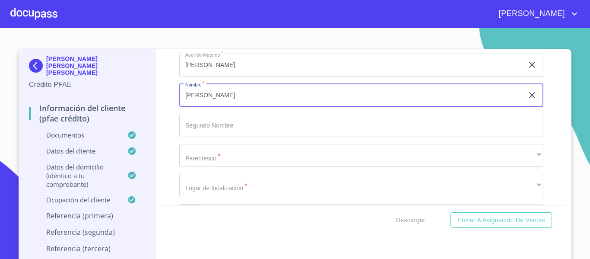
type input "[PERSON_NAME]"
click at [194, 137] on input "Documento de identificación.   *" at bounding box center [361, 125] width 364 height 23
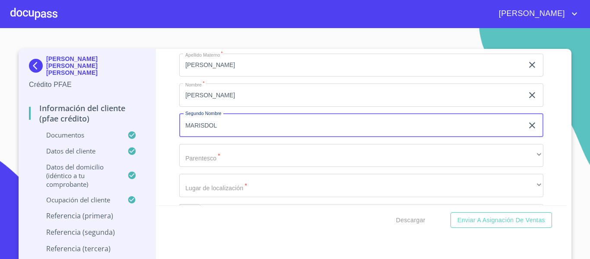
click at [200, 137] on input "MARISDOL" at bounding box center [351, 125] width 344 height 23
click at [204, 136] on input "MARISDOL" at bounding box center [351, 125] width 344 height 23
type input "MARISOL"
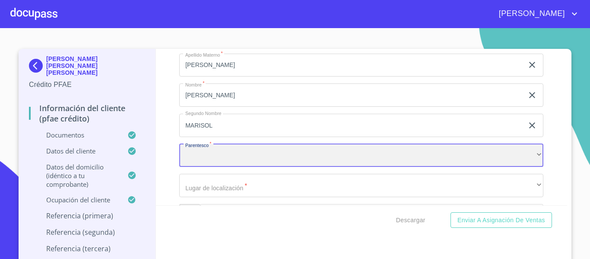
click at [202, 161] on div "​" at bounding box center [361, 155] width 364 height 23
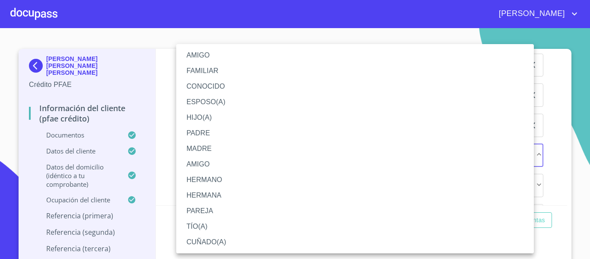
click at [199, 195] on li "HERMANA" at bounding box center [354, 195] width 357 height 16
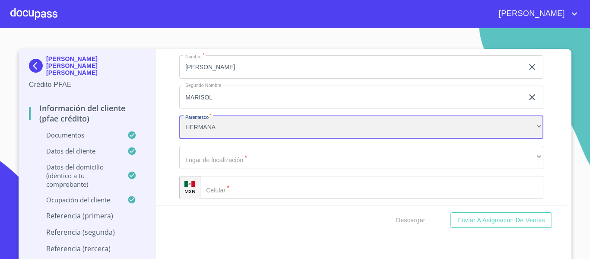
scroll to position [4360, 0]
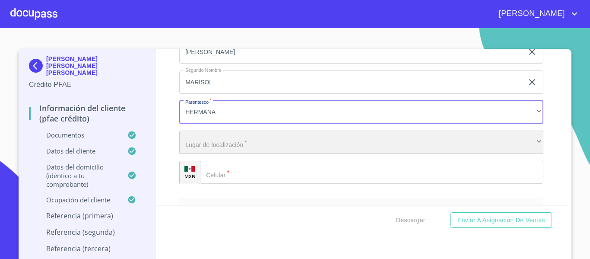
click at [197, 154] on div "​" at bounding box center [361, 141] width 364 height 23
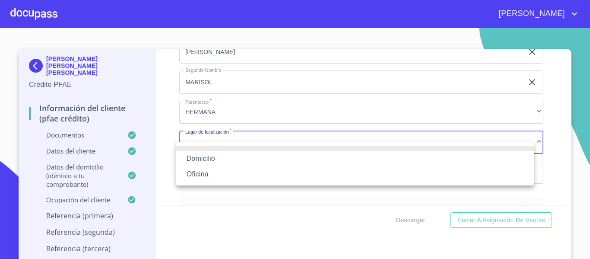
click at [197, 159] on li "Domicilio" at bounding box center [354, 159] width 357 height 16
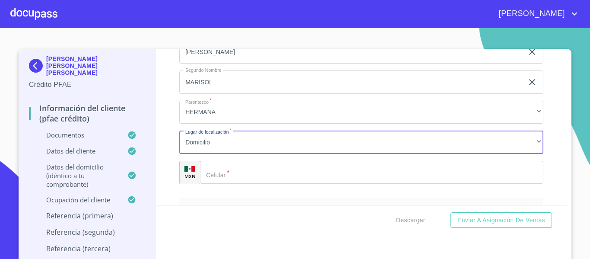
click at [228, 182] on input "Documento de identificación.   *" at bounding box center [371, 172] width 343 height 23
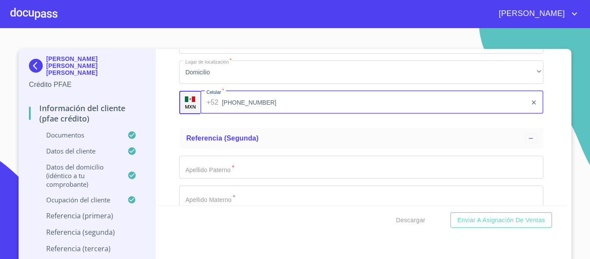
scroll to position [4446, 0]
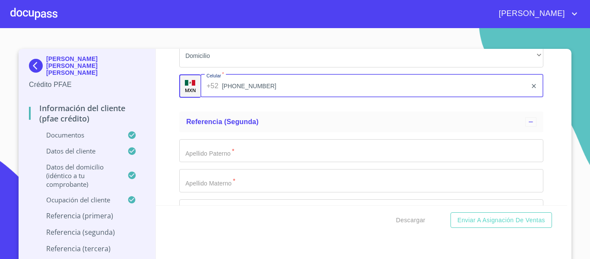
type input "[PHONE_NUMBER]"
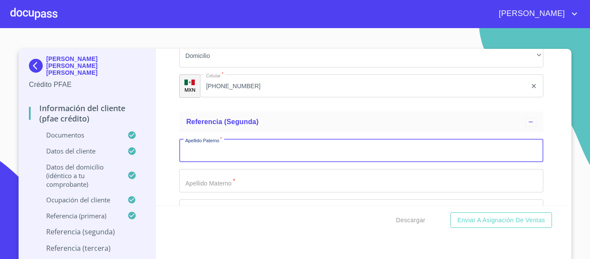
click at [229, 162] on input "Documento de identificación.   *" at bounding box center [361, 150] width 364 height 23
type input "[PERSON_NAME]"
click at [219, 192] on input "Documento de identificación.   *" at bounding box center [361, 180] width 364 height 23
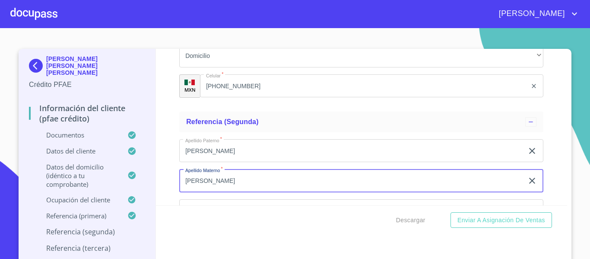
scroll to position [4490, 0]
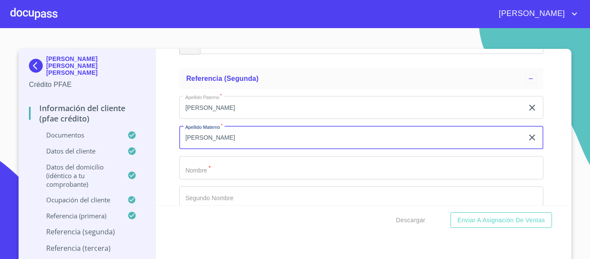
type input "[PERSON_NAME]"
click at [215, 179] on input "Documento de identificación.   *" at bounding box center [361, 167] width 364 height 23
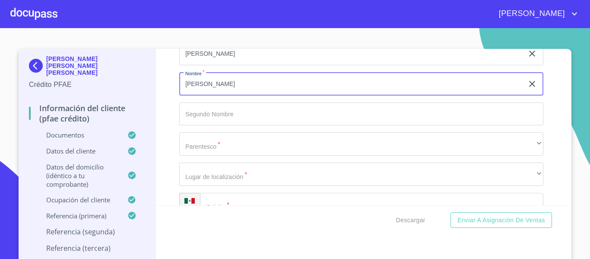
scroll to position [4576, 0]
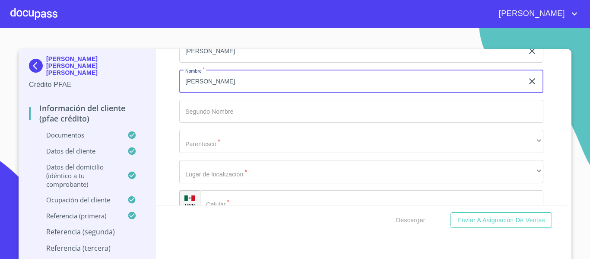
type input "[PERSON_NAME]"
click at [199, 121] on input "Documento de identificación.   *" at bounding box center [361, 111] width 364 height 23
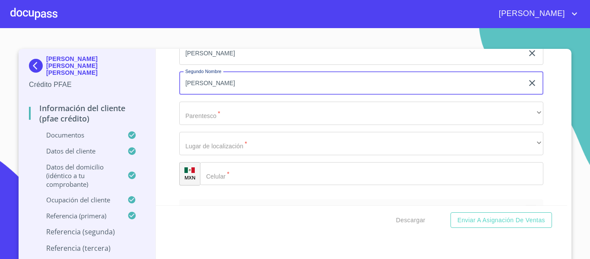
scroll to position [4619, 0]
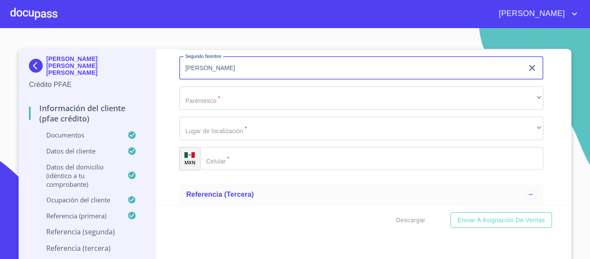
type input "[PERSON_NAME]"
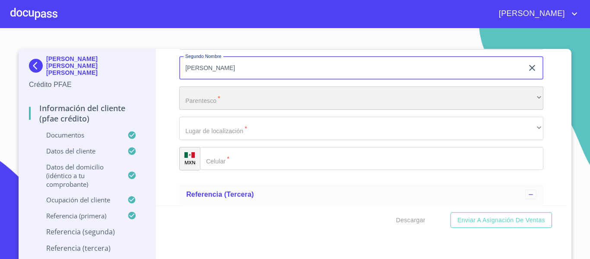
click at [197, 110] on div "​" at bounding box center [361, 97] width 364 height 23
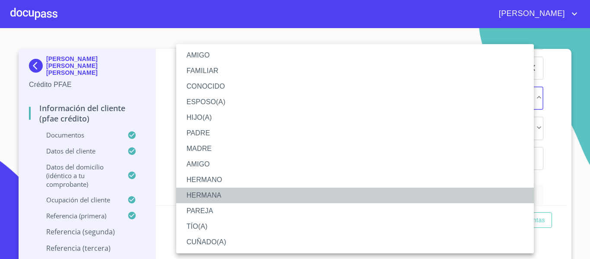
click at [208, 195] on li "HERMANA" at bounding box center [354, 195] width 357 height 16
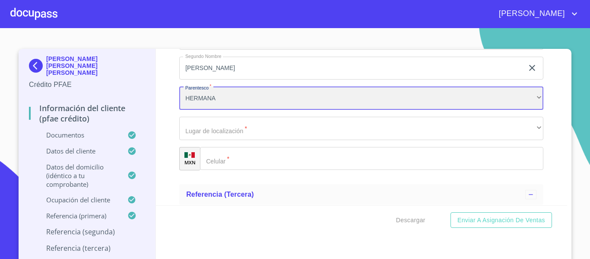
scroll to position [4662, 0]
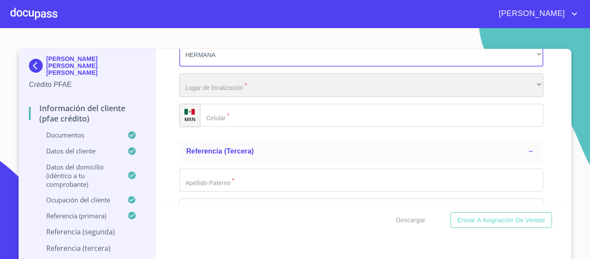
click at [194, 97] on div "​" at bounding box center [361, 84] width 364 height 23
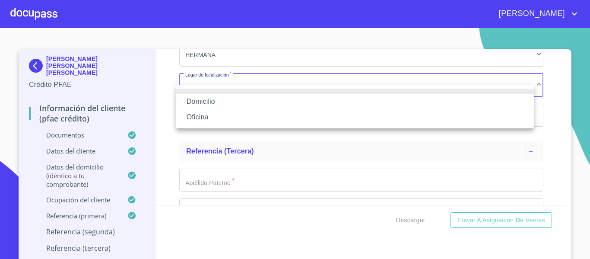
click at [195, 104] on li "Domicilio" at bounding box center [354, 102] width 357 height 16
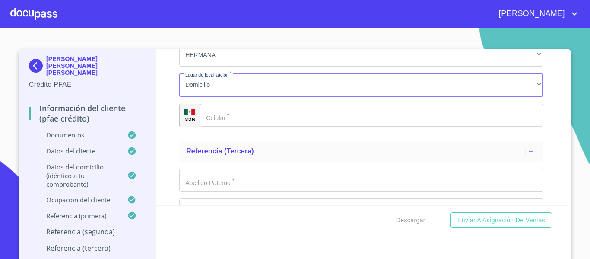
click at [216, 126] on div "​" at bounding box center [371, 115] width 343 height 23
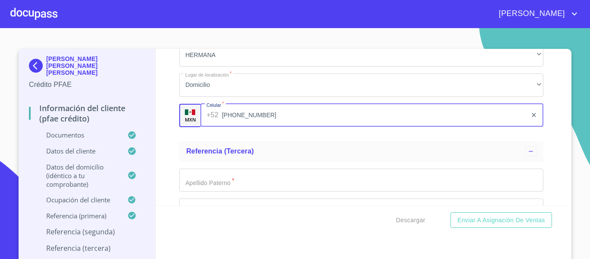
type input "[PHONE_NUMBER]"
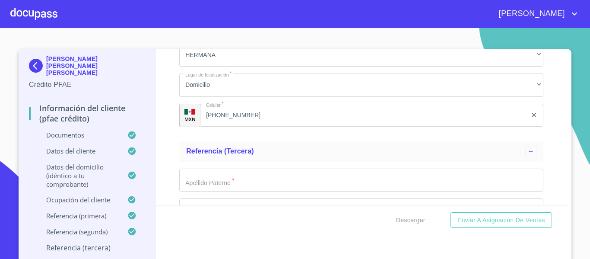
click at [170, 134] on div "Información del cliente (PFAE crédito) Documentos Documento de identificación. …" at bounding box center [361, 127] width 411 height 156
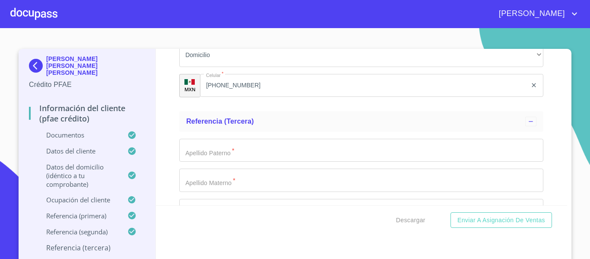
scroll to position [4705, 0]
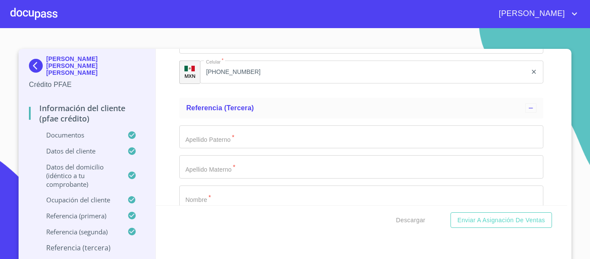
click at [190, 149] on input "Documento de identificación.   *" at bounding box center [361, 136] width 364 height 23
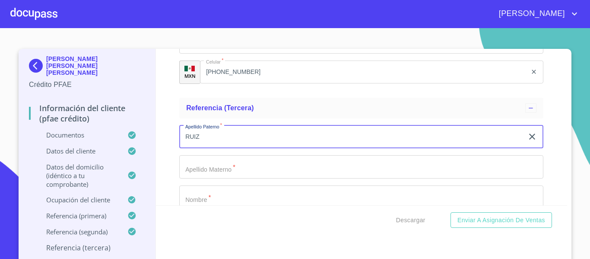
type input "RUIZ"
click at [193, 176] on input "Documento de identificación.   *" at bounding box center [361, 166] width 364 height 23
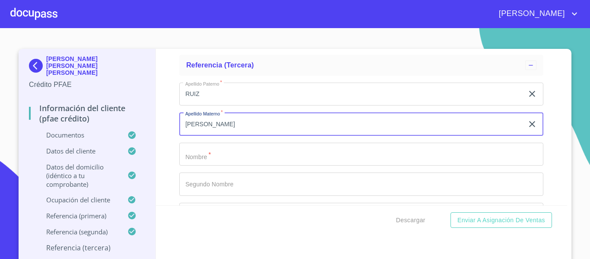
scroll to position [4749, 0]
type input "[PERSON_NAME]"
click at [194, 165] on input "Documento de identificación.   *" at bounding box center [361, 153] width 364 height 23
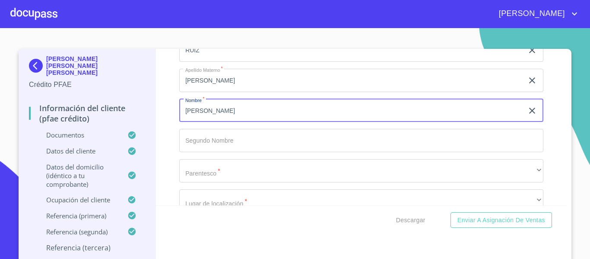
type input "[PERSON_NAME]"
click at [188, 152] on input "Documento de identificación.   *" at bounding box center [361, 140] width 364 height 23
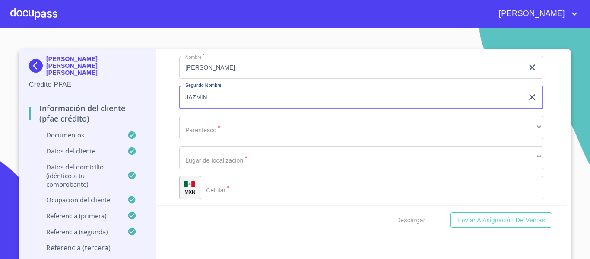
type input "JAZMIN"
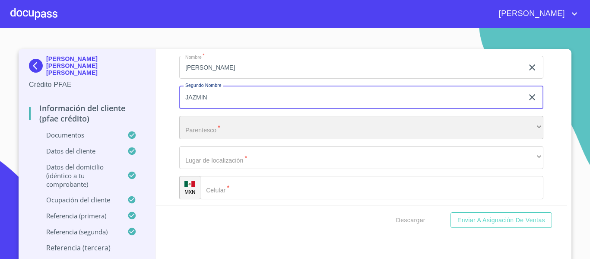
click at [188, 139] on div "​" at bounding box center [361, 127] width 364 height 23
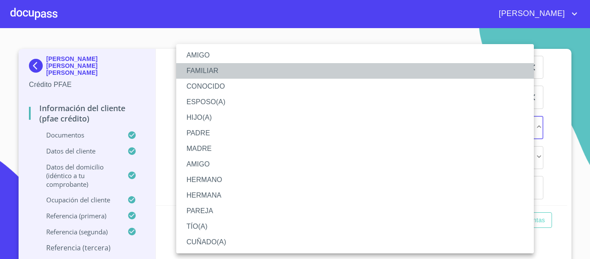
click at [197, 71] on li "FAMILIAR" at bounding box center [354, 71] width 357 height 16
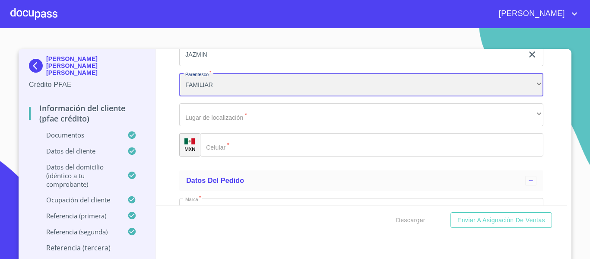
scroll to position [4878, 0]
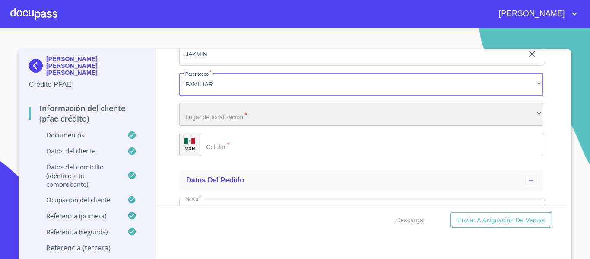
click at [205, 126] on div "​" at bounding box center [361, 114] width 364 height 23
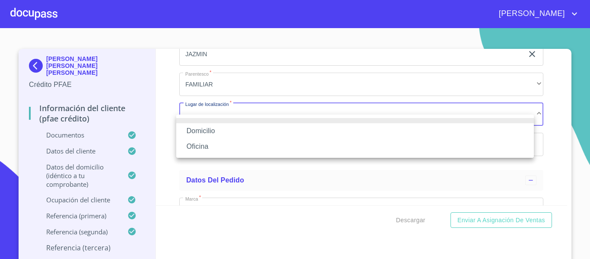
click at [204, 133] on li "Domicilio" at bounding box center [354, 131] width 357 height 16
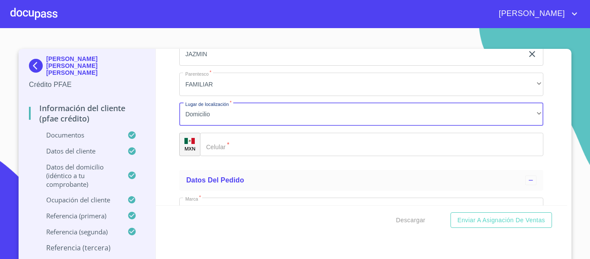
click at [214, 156] on div "​" at bounding box center [371, 144] width 343 height 23
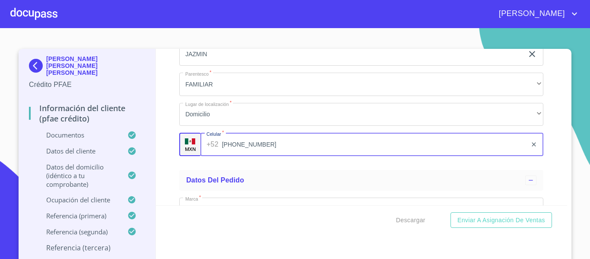
type input "[PHONE_NUMBER]"
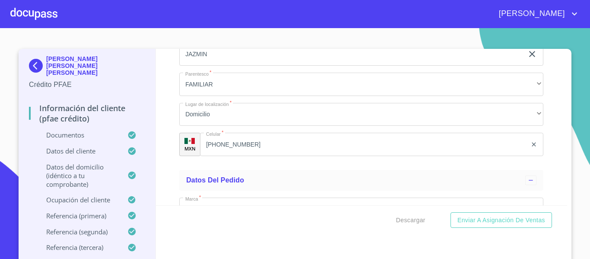
click at [169, 154] on div "Información del cliente (PFAE crédito) Documentos Documento de identificación. …" at bounding box center [361, 127] width 411 height 156
click at [165, 156] on div "Información del cliente (PFAE crédito) Documentos Documento de identificación. …" at bounding box center [361, 127] width 411 height 156
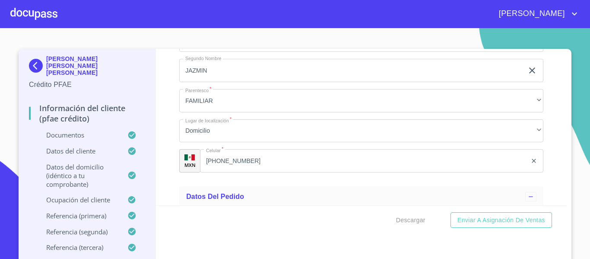
scroll to position [4732, 0]
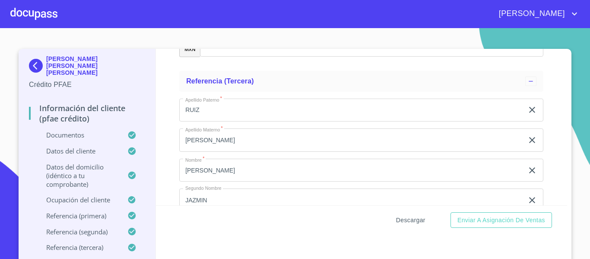
click at [404, 218] on span "Descargar" at bounding box center [410, 220] width 29 height 11
